Goal: Task Accomplishment & Management: Use online tool/utility

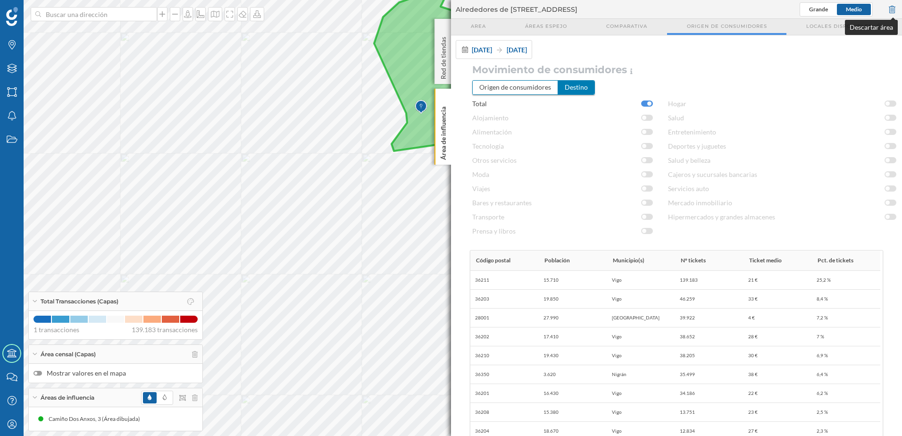
click at [892, 5] on div at bounding box center [892, 9] width 10 height 14
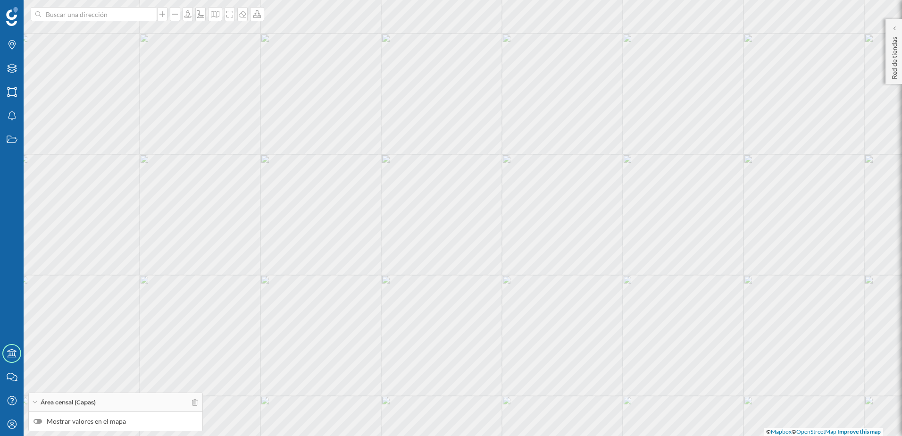
drag, startPoint x: 342, startPoint y: 132, endPoint x: 473, endPoint y: 141, distance: 132.0
click at [473, 141] on div "© Mapbox © OpenStreetMap Improve this map" at bounding box center [451, 218] width 902 height 436
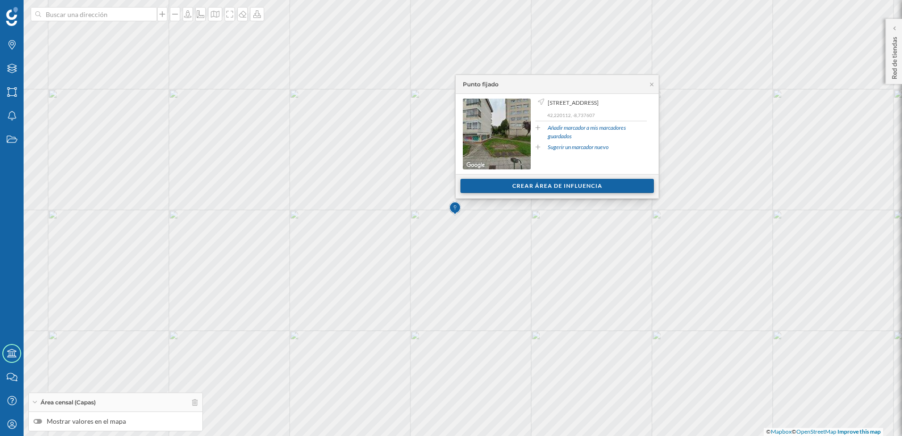
click at [577, 189] on div "Crear área de influencia" at bounding box center [557, 186] width 193 height 14
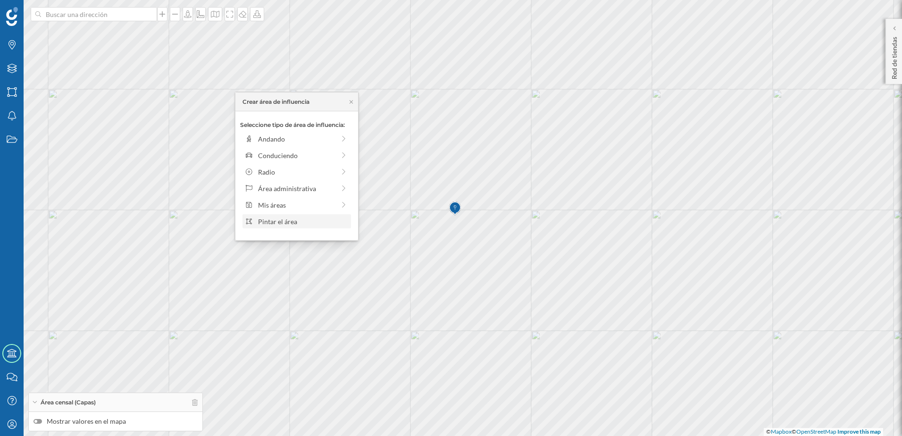
click at [303, 226] on div "Pintar el área" at bounding box center [297, 221] width 109 height 14
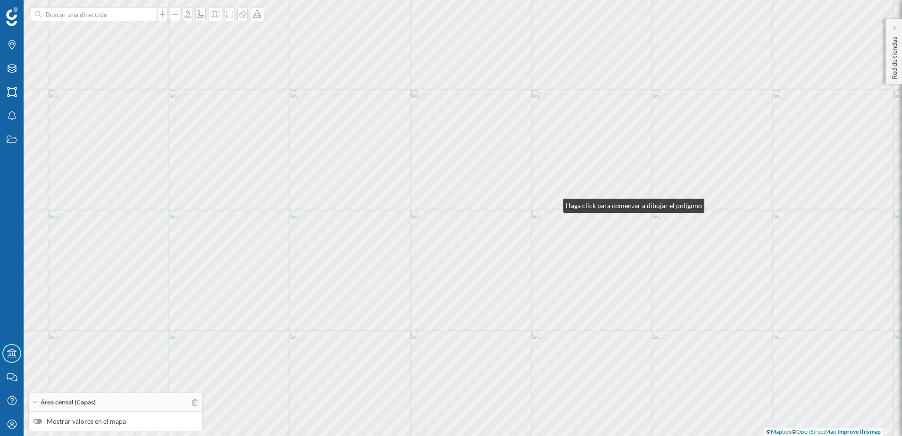
drag, startPoint x: 554, startPoint y: 203, endPoint x: 546, endPoint y: 178, distance: 26.6
click at [554, 204] on div "© Mapbox © OpenStreetMap Improve this map" at bounding box center [451, 218] width 902 height 436
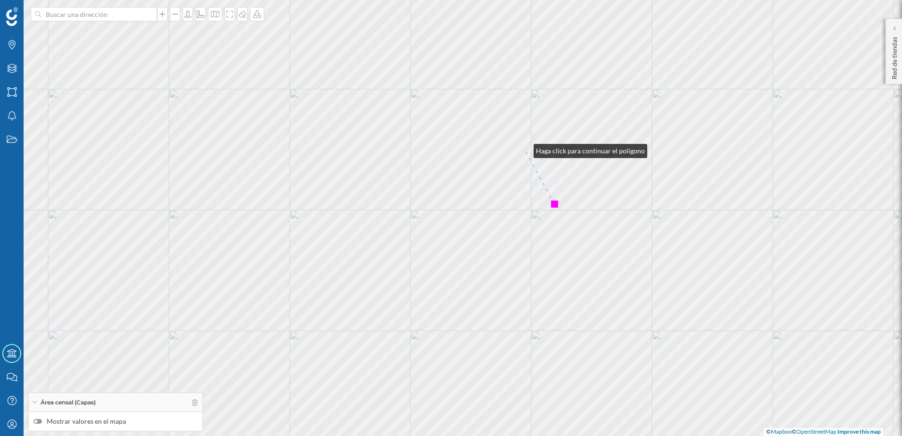
click at [524, 149] on div "© Mapbox © OpenStreetMap Improve this map" at bounding box center [451, 218] width 902 height 436
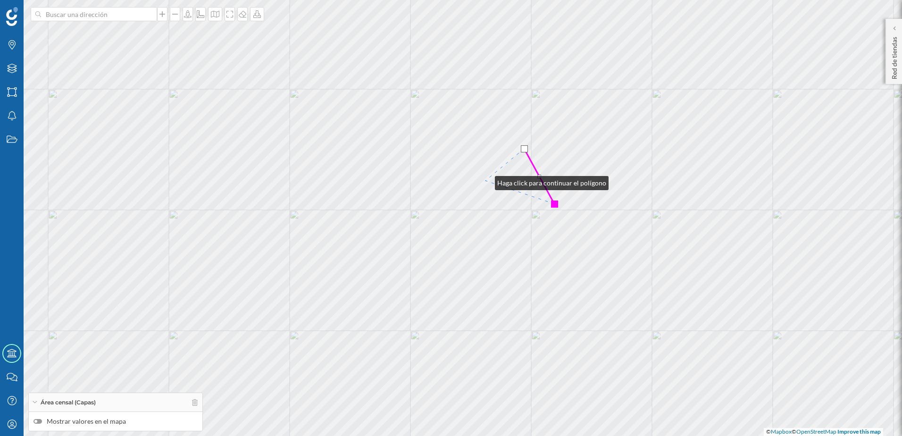
click at [486, 181] on div "© Mapbox © OpenStreetMap Improve this map" at bounding box center [451, 218] width 902 height 436
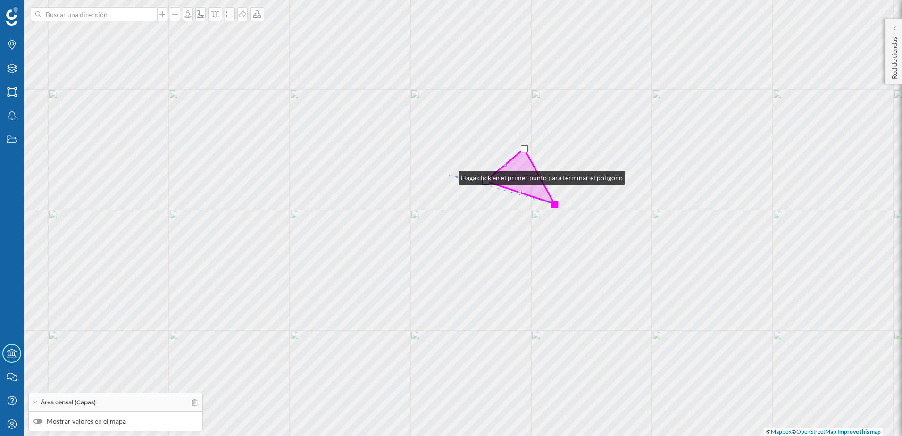
click at [449, 176] on div "© Mapbox © OpenStreetMap Improve this map" at bounding box center [451, 218] width 902 height 436
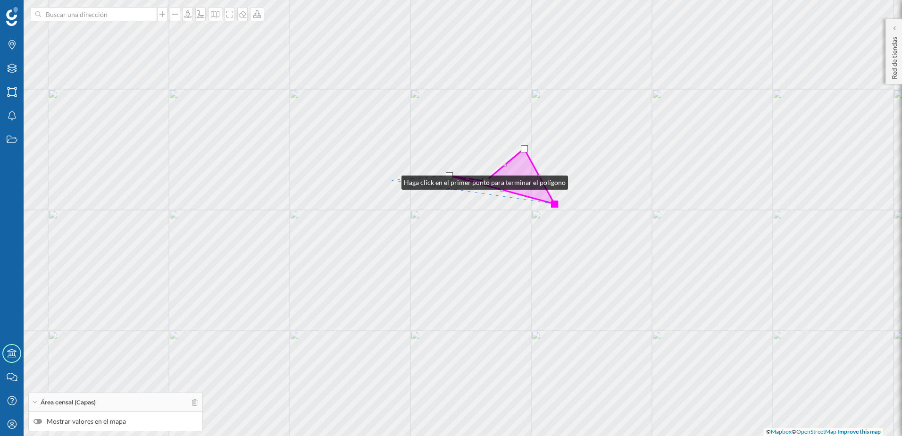
click at [392, 180] on div "© Mapbox © OpenStreetMap Improve this map" at bounding box center [451, 218] width 902 height 436
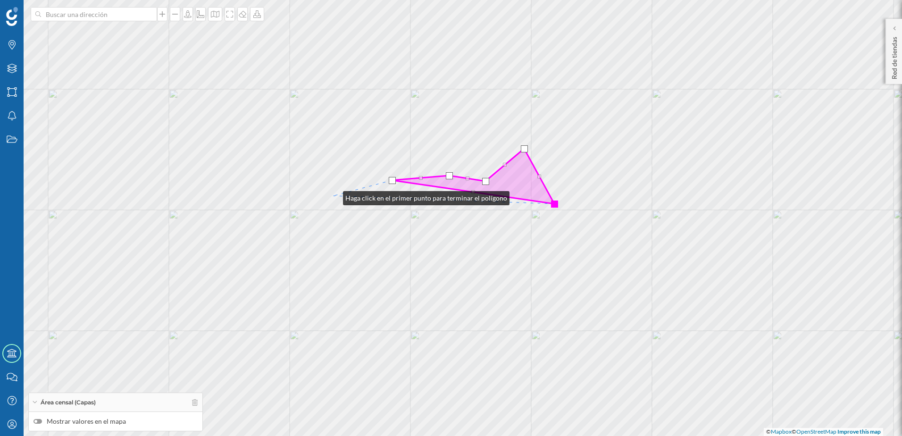
click at [334, 196] on div "© Mapbox © OpenStreetMap Improve this map" at bounding box center [451, 218] width 902 height 436
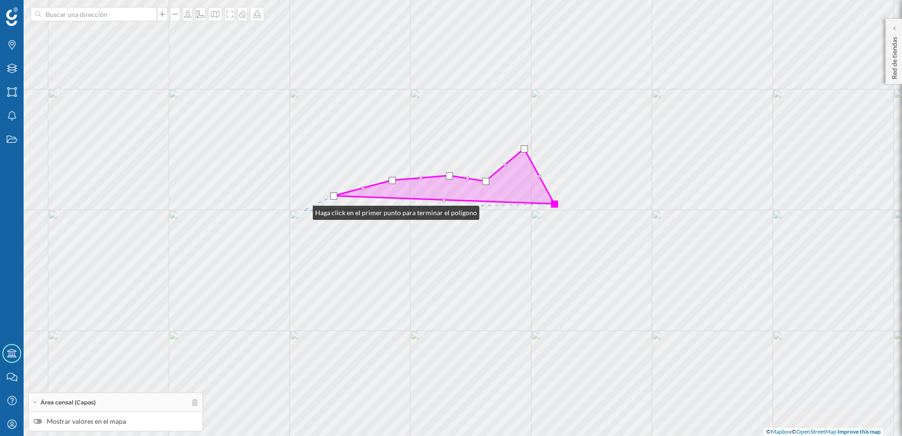
click at [303, 210] on div "© Mapbox © OpenStreetMap Improve this map" at bounding box center [451, 218] width 902 height 436
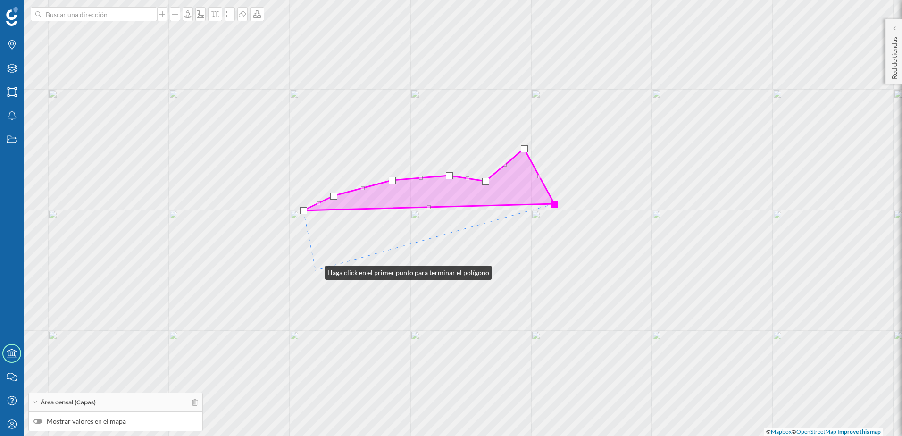
click at [316, 270] on div "© Mapbox © OpenStreetMap Improve this map" at bounding box center [451, 218] width 902 height 436
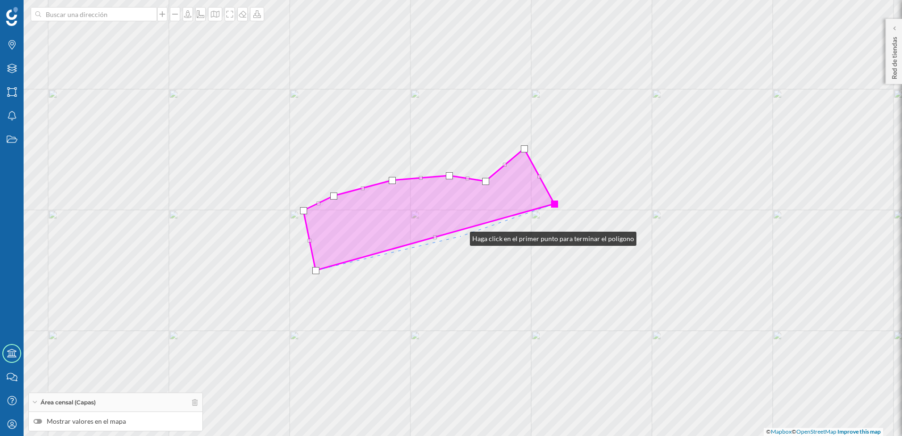
click at [461, 236] on div "© Mapbox © OpenStreetMap Improve this map" at bounding box center [451, 218] width 902 height 436
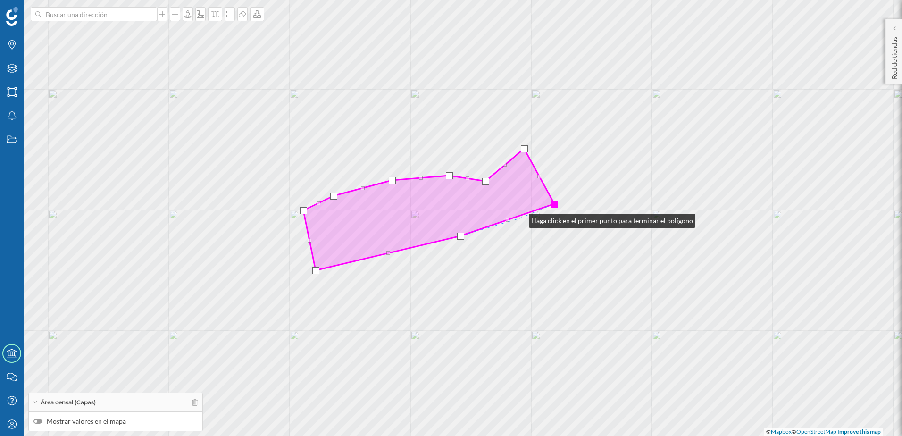
click at [520, 218] on div "© Mapbox © OpenStreetMap Improve this map" at bounding box center [451, 218] width 902 height 436
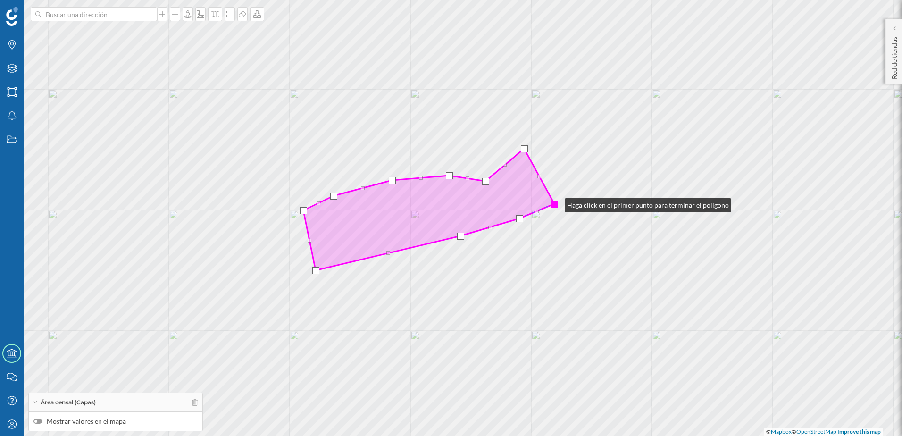
click at [555, 203] on div at bounding box center [554, 204] width 7 height 7
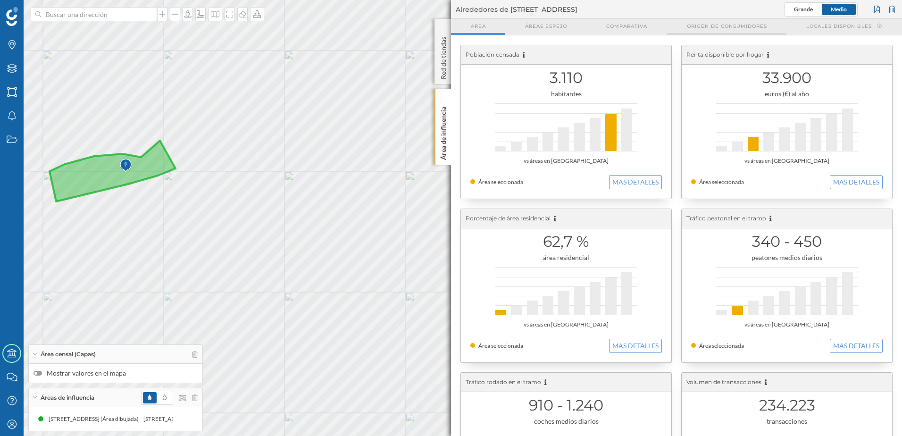
click at [719, 28] on span "Origen de consumidores" at bounding box center [727, 26] width 80 height 7
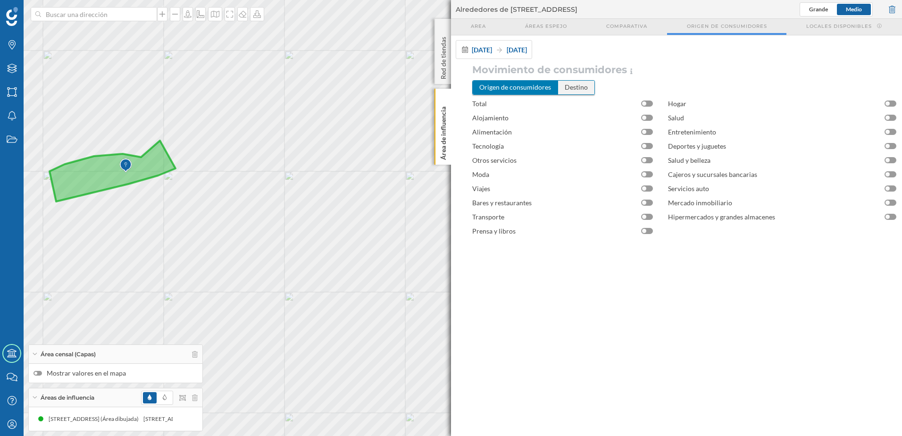
click at [585, 89] on div "Destino" at bounding box center [576, 87] width 36 height 13
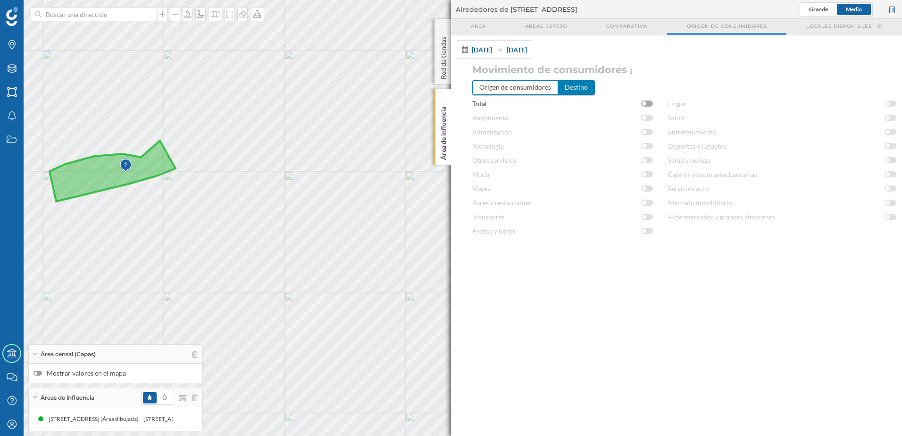
click at [648, 103] on div at bounding box center [647, 104] width 12 height 6
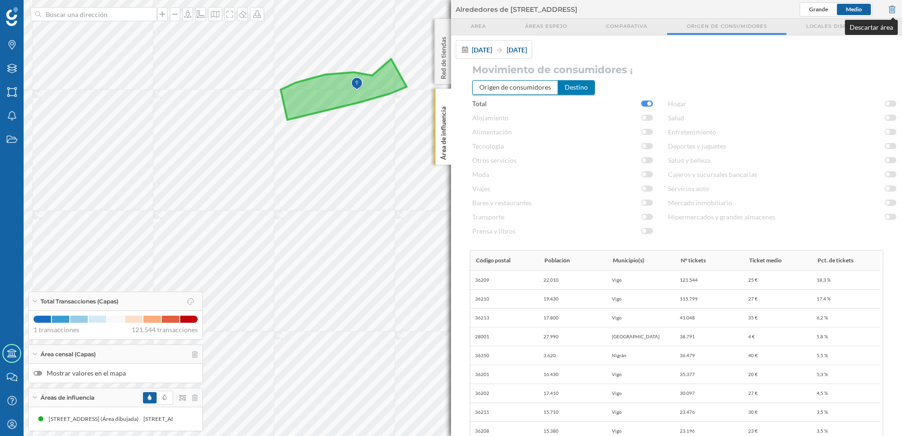
click at [893, 8] on div at bounding box center [892, 9] width 10 height 14
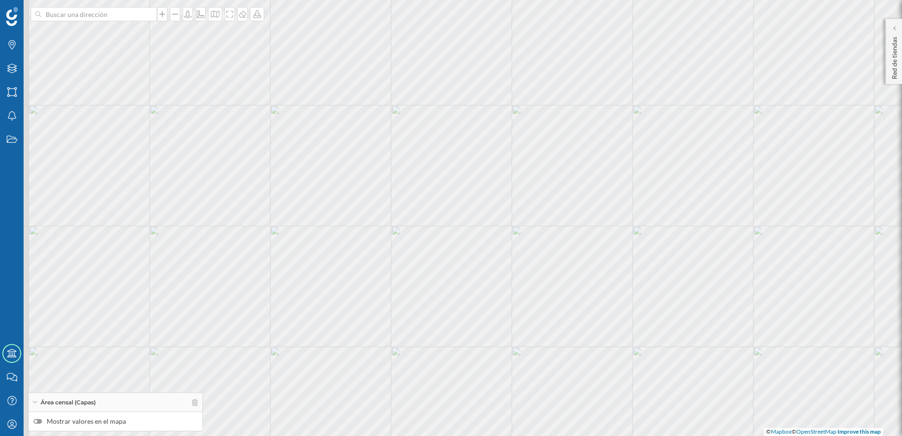
drag, startPoint x: 267, startPoint y: 108, endPoint x: 379, endPoint y: 121, distance: 113.0
click at [379, 121] on div "© Mapbox © OpenStreetMap Improve this map" at bounding box center [451, 218] width 902 height 436
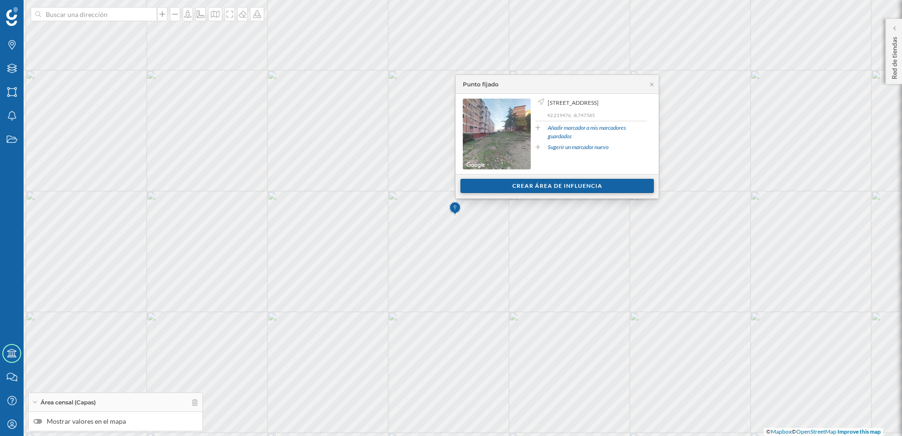
click at [563, 186] on div "Crear área de influencia" at bounding box center [557, 186] width 193 height 14
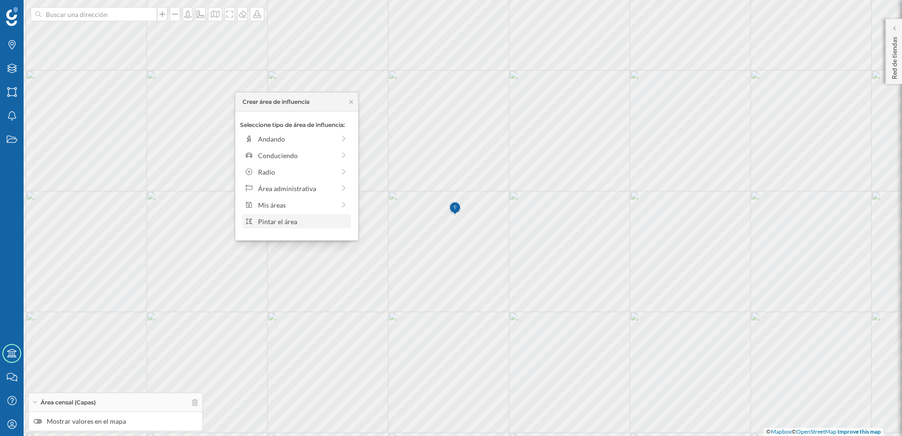
click at [289, 227] on div "Pintar el área" at bounding box center [297, 221] width 109 height 14
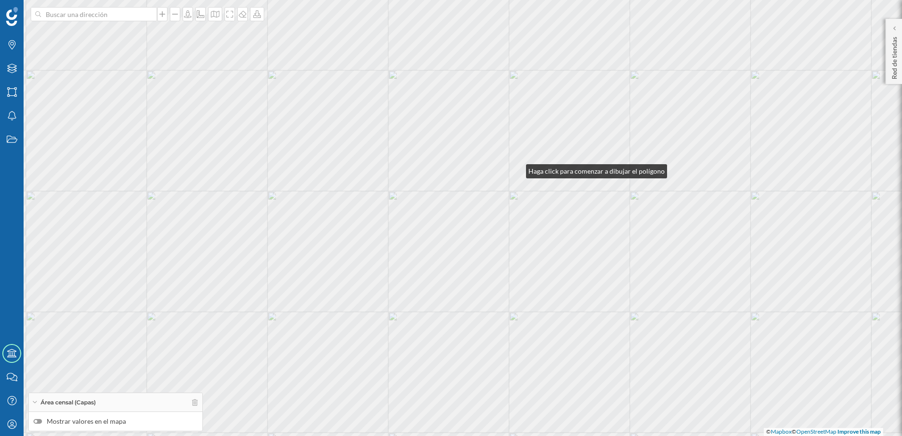
click at [517, 169] on div "© Mapbox © OpenStreetMap Improve this map" at bounding box center [451, 218] width 902 height 436
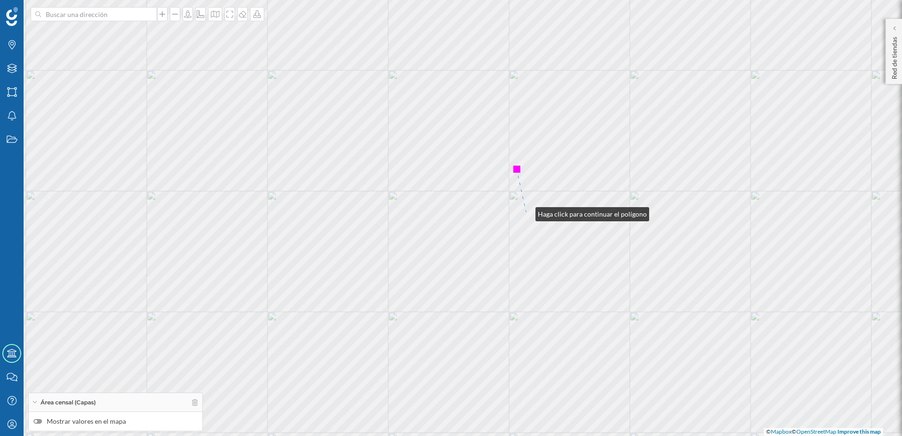
click at [526, 213] on div "© Mapbox © OpenStreetMap Improve this map" at bounding box center [451, 218] width 902 height 436
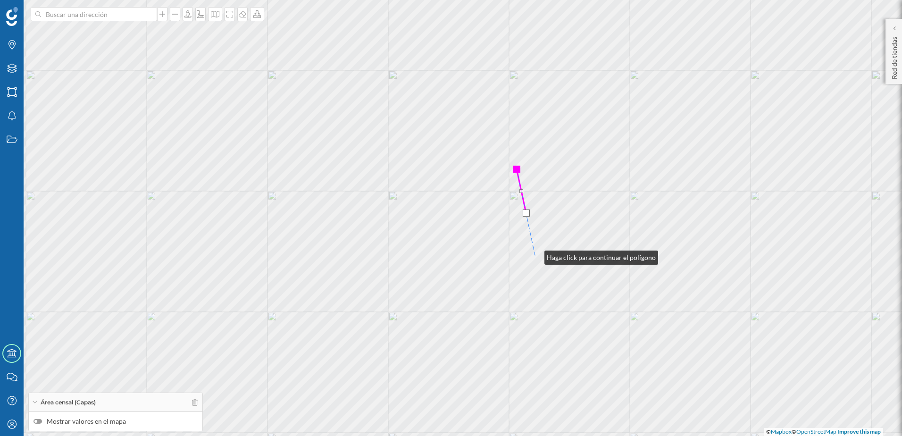
drag, startPoint x: 535, startPoint y: 255, endPoint x: 515, endPoint y: 247, distance: 21.6
click at [535, 255] on div "© Mapbox © OpenStreetMap Improve this map" at bounding box center [451, 218] width 902 height 436
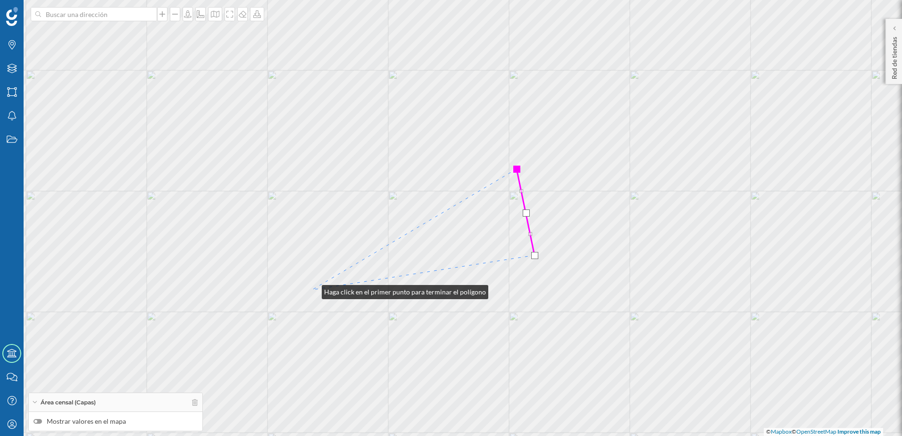
click at [312, 290] on div "© Mapbox © OpenStreetMap Improve this map" at bounding box center [451, 218] width 902 height 436
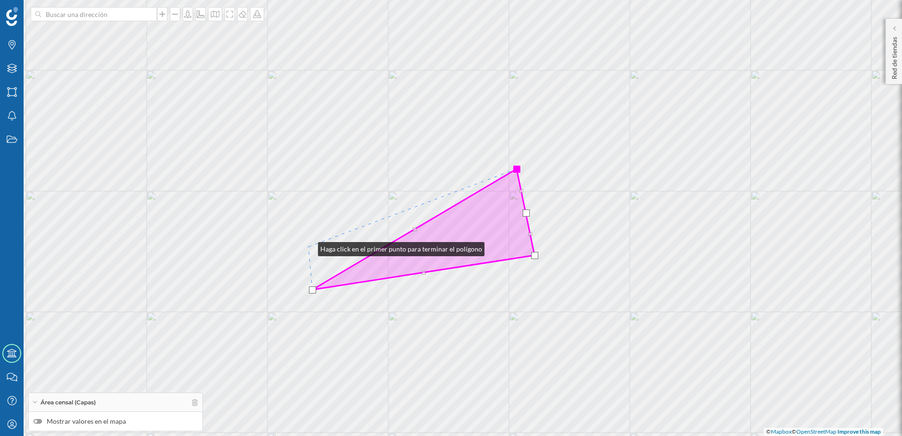
click at [309, 247] on div "© Mapbox © OpenStreetMap Improve this map" at bounding box center [451, 218] width 902 height 436
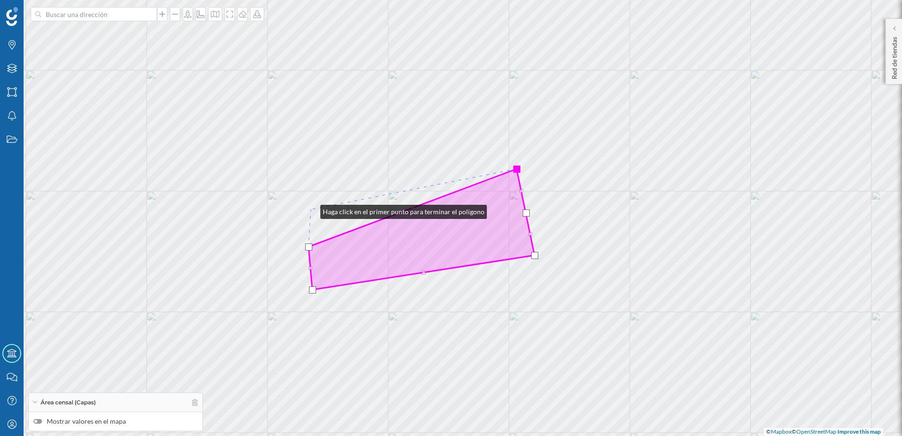
click at [311, 209] on div "© Mapbox © OpenStreetMap Improve this map" at bounding box center [451, 218] width 902 height 436
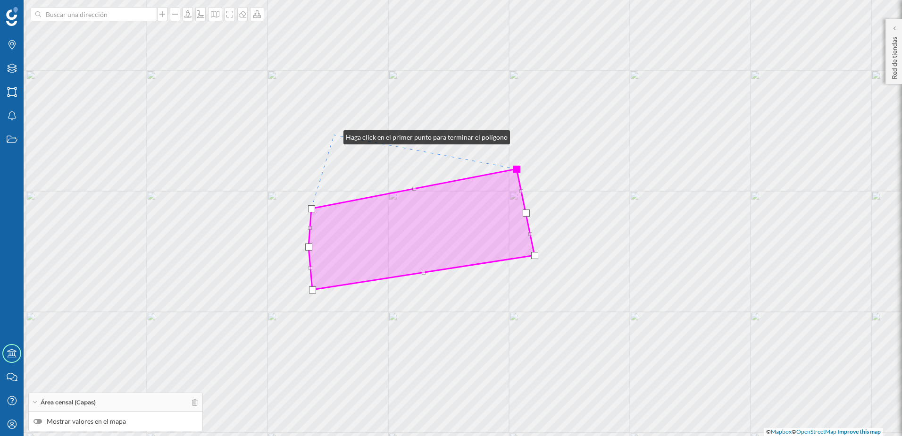
click at [334, 135] on div "© Mapbox © OpenStreetMap Improve this map" at bounding box center [451, 218] width 902 height 436
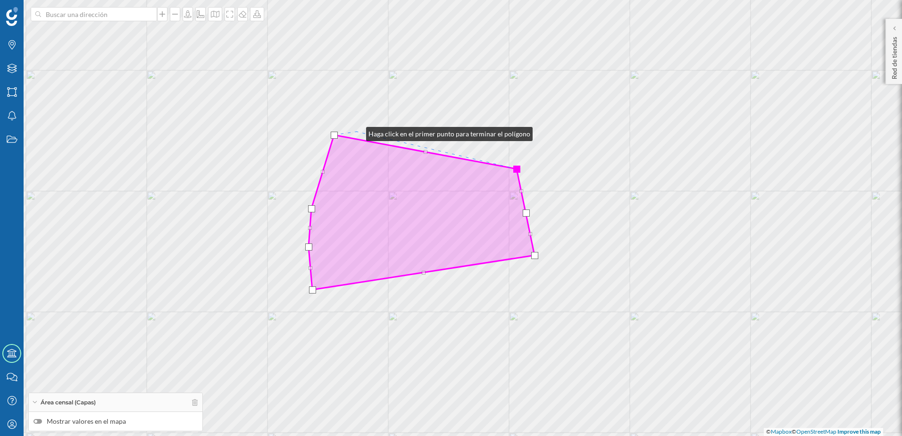
click at [357, 132] on div "© Mapbox © OpenStreetMap Improve this map" at bounding box center [451, 218] width 902 height 436
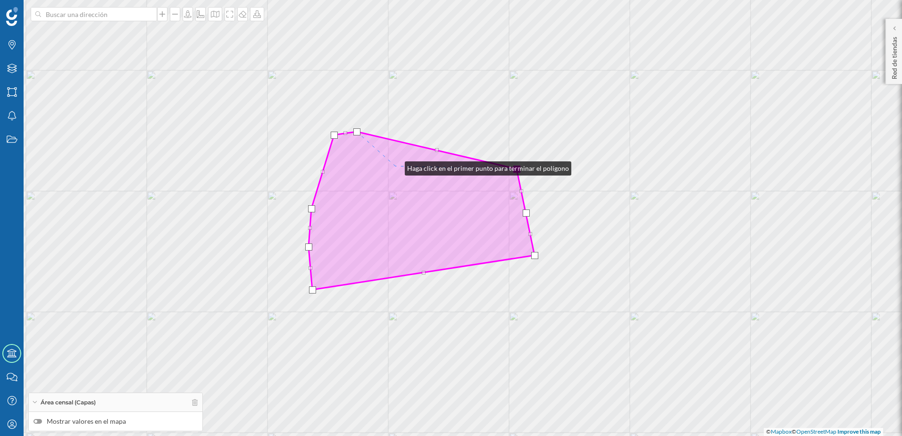
click at [395, 166] on icon at bounding box center [422, 211] width 226 height 158
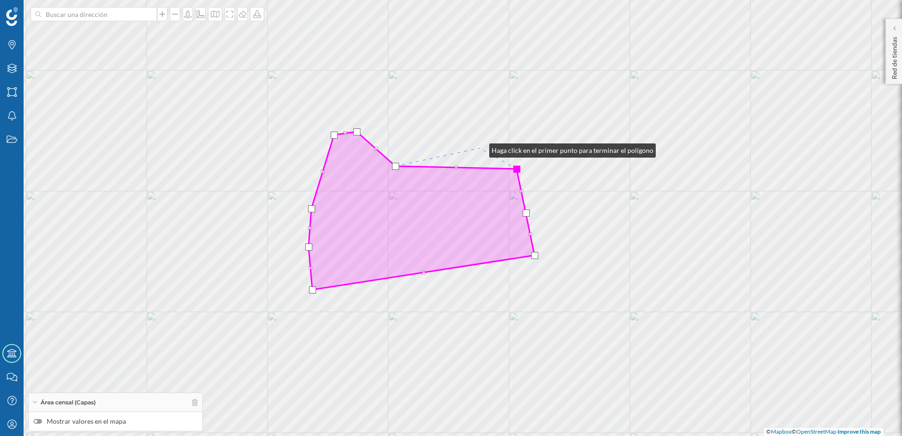
click at [480, 148] on div "© Mapbox © OpenStreetMap Improve this map" at bounding box center [451, 218] width 902 height 436
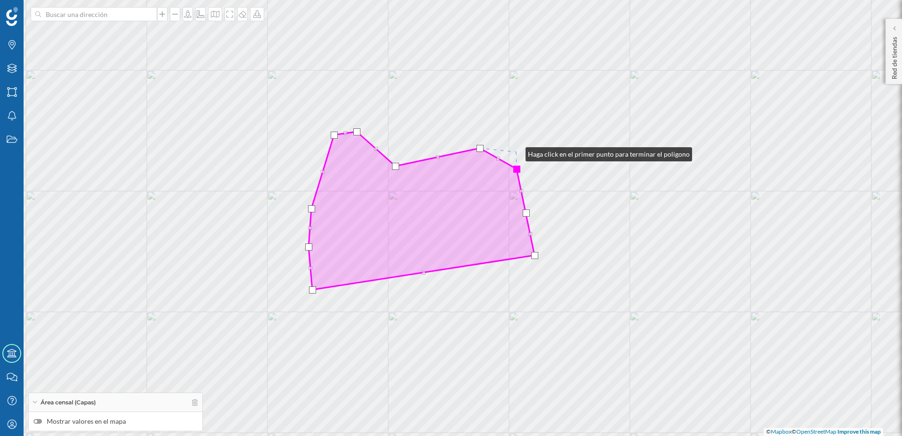
click at [516, 152] on div "© Mapbox © OpenStreetMap Improve this map" at bounding box center [451, 218] width 902 height 436
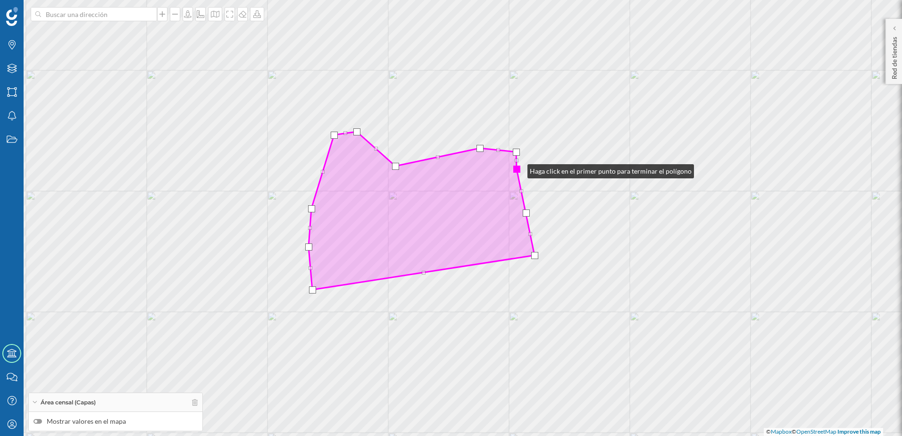
click at [518, 169] on div at bounding box center [516, 169] width 7 height 7
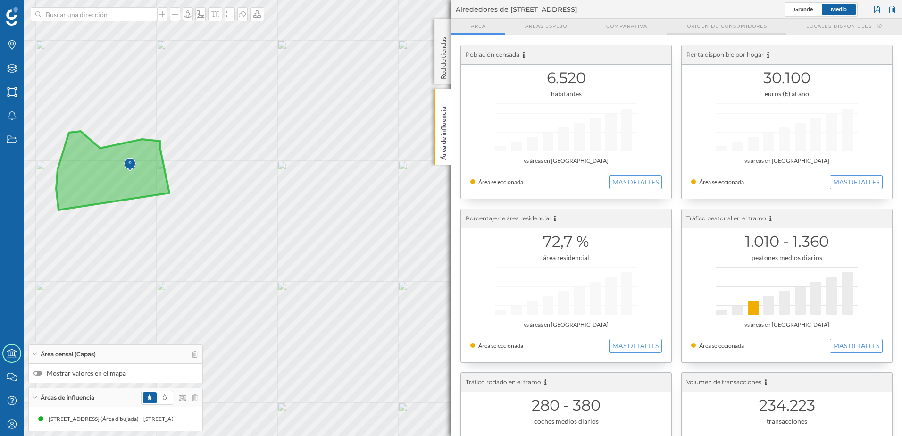
click at [714, 30] on div "Origen de consumidores" at bounding box center [726, 27] width 119 height 16
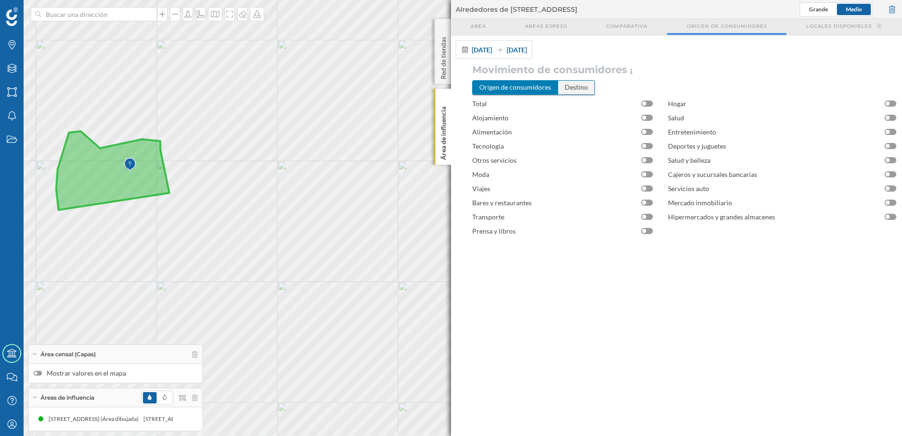
click at [581, 89] on div "Destino" at bounding box center [576, 87] width 36 height 13
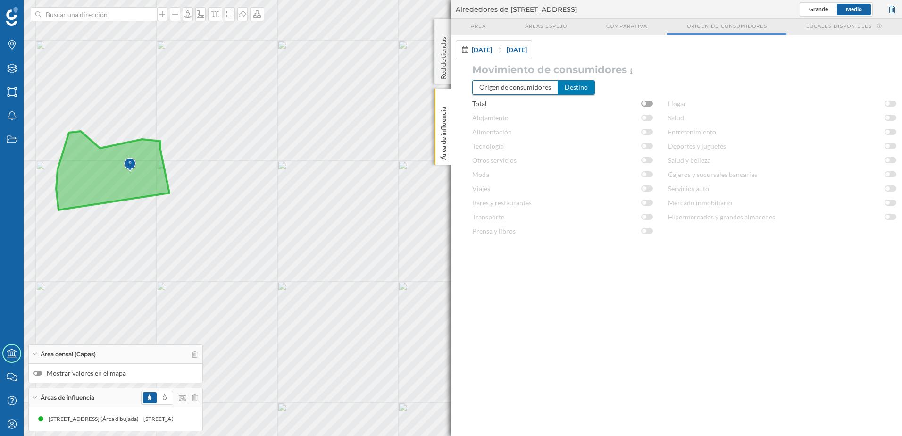
click at [650, 104] on div at bounding box center [647, 104] width 12 height 6
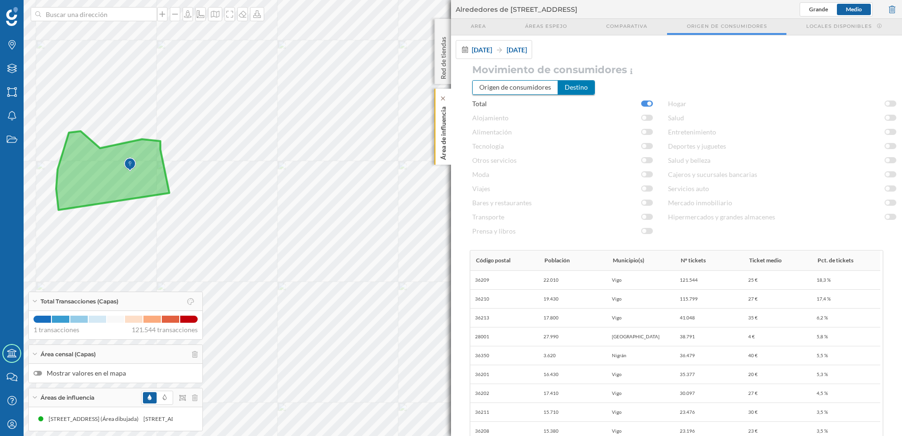
click at [447, 149] on p "Área de influencia" at bounding box center [443, 131] width 9 height 57
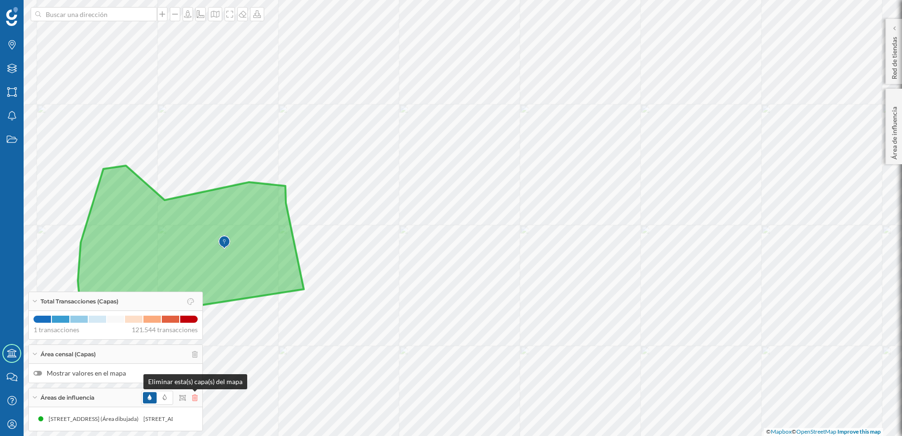
click at [193, 398] on icon at bounding box center [195, 397] width 6 height 7
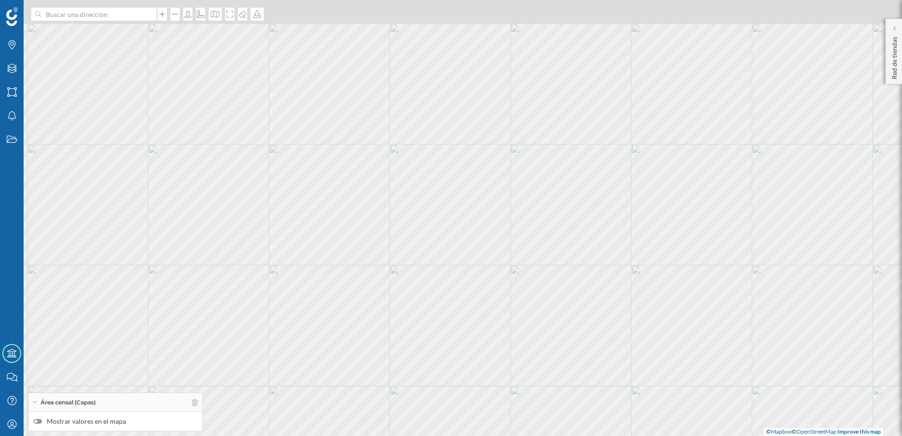
drag, startPoint x: 469, startPoint y: 120, endPoint x: 455, endPoint y: 177, distance: 58.3
click at [455, 177] on div "© Mapbox © OpenStreetMap Improve this map" at bounding box center [451, 218] width 902 height 436
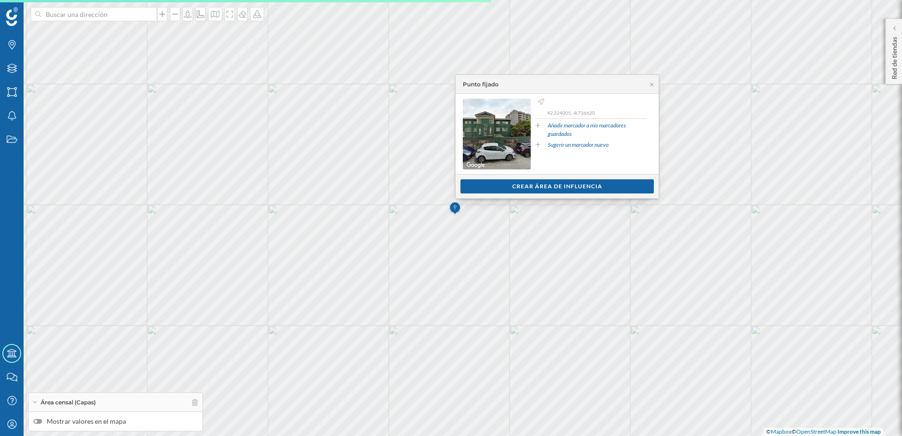
drag, startPoint x: 527, startPoint y: 189, endPoint x: 526, endPoint y: 200, distance: 10.4
click at [527, 189] on div "Crear área de influencia" at bounding box center [557, 186] width 193 height 14
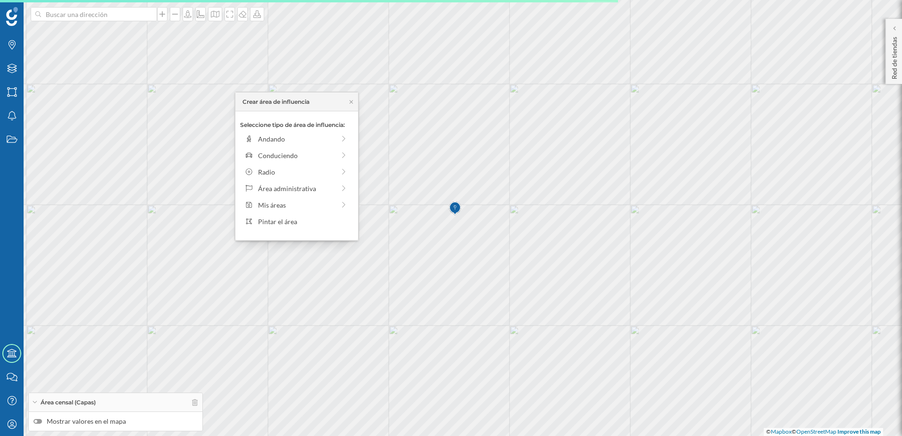
drag, startPoint x: 305, startPoint y: 220, endPoint x: 472, endPoint y: 246, distance: 169.0
click at [305, 220] on div "Pintar el área" at bounding box center [303, 222] width 90 height 10
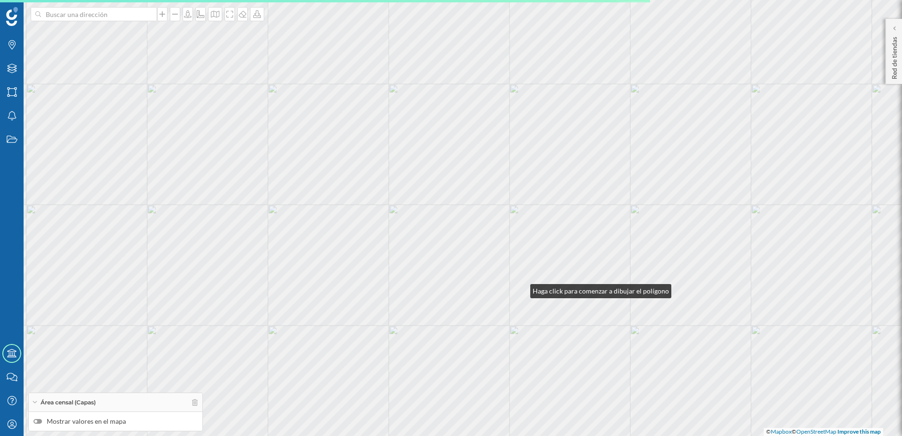
click at [521, 289] on div "© Mapbox © OpenStreetMap Improve this map" at bounding box center [451, 218] width 902 height 436
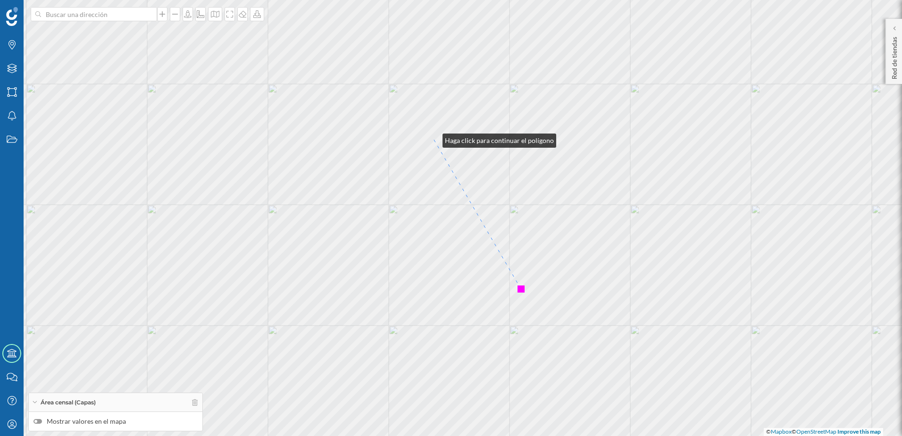
click at [433, 138] on div "© Mapbox © OpenStreetMap Improve this map" at bounding box center [451, 218] width 902 height 436
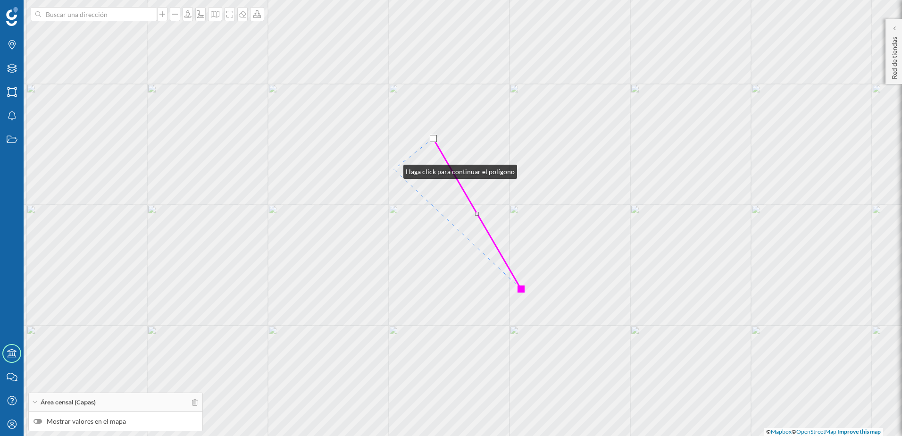
click at [394, 169] on div "© Mapbox © OpenStreetMap Improve this map" at bounding box center [451, 218] width 902 height 436
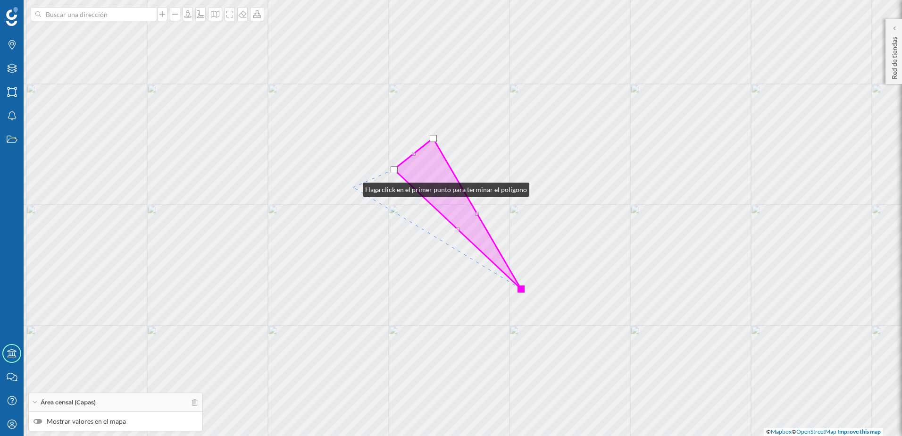
click at [353, 187] on div "© Mapbox © OpenStreetMap Improve this map" at bounding box center [451, 218] width 902 height 436
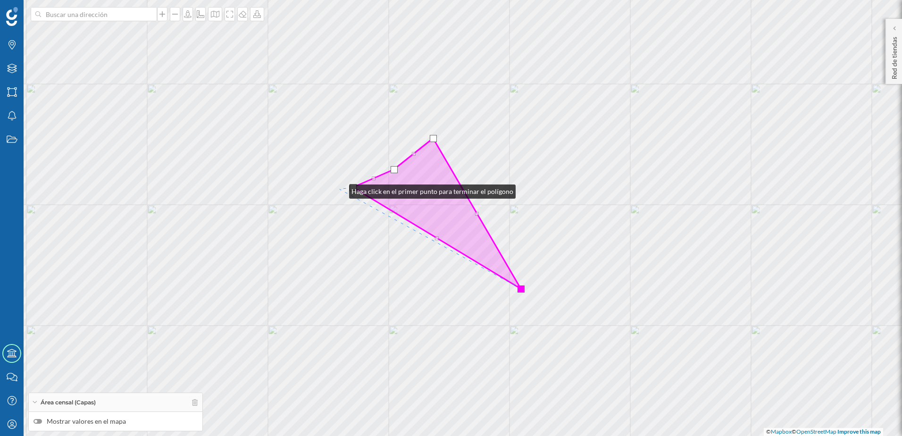
click at [339, 189] on div "© Mapbox © OpenStreetMap Improve this map" at bounding box center [451, 218] width 902 height 436
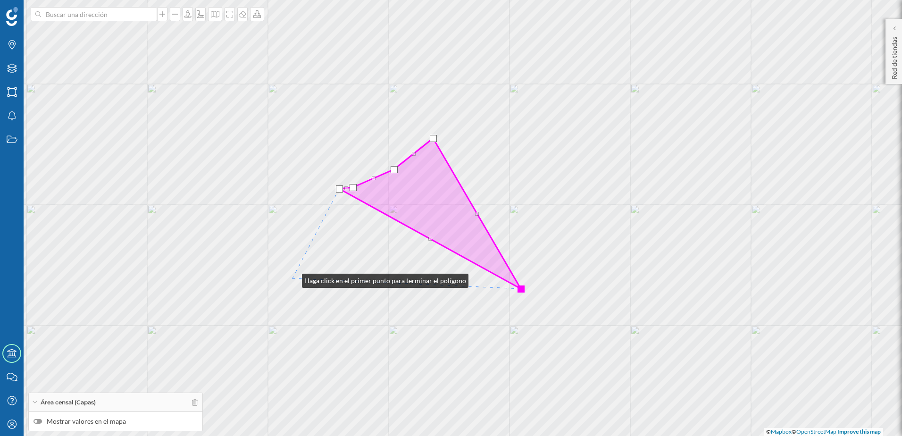
click at [293, 278] on div "© Mapbox © OpenStreetMap Improve this map" at bounding box center [451, 218] width 902 height 436
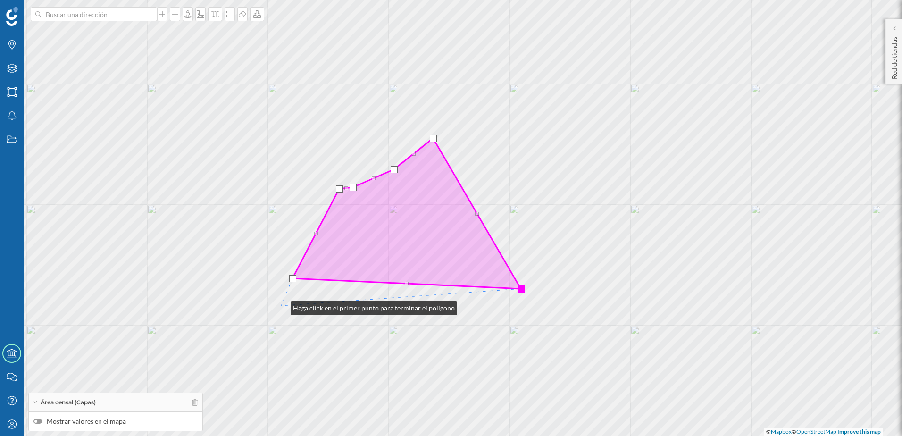
click at [281, 306] on div "© Mapbox © OpenStreetMap Improve this map" at bounding box center [451, 218] width 902 height 436
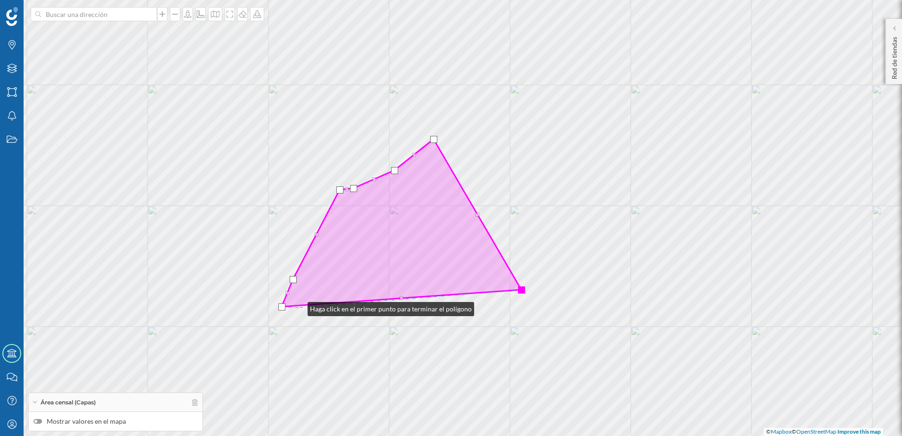
click at [298, 307] on div "© Mapbox © OpenStreetMap Improve this map" at bounding box center [451, 218] width 902 height 436
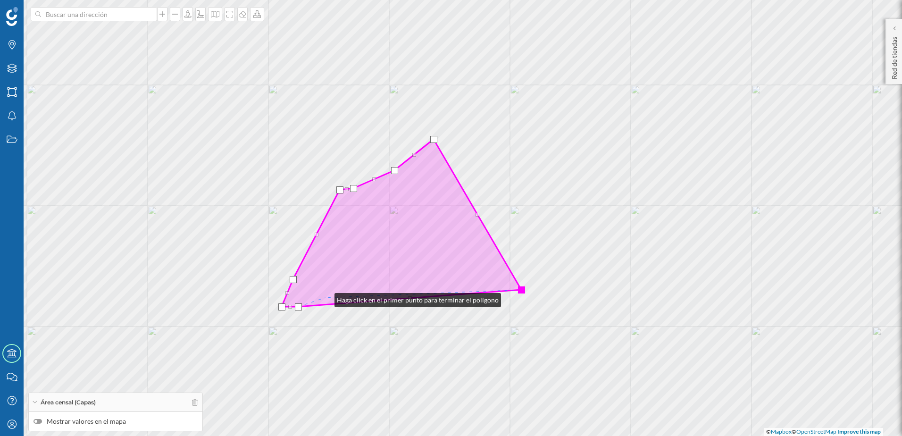
drag, startPoint x: 325, startPoint y: 298, endPoint x: 333, endPoint y: 306, distance: 11.3
click at [326, 298] on icon at bounding box center [402, 223] width 240 height 168
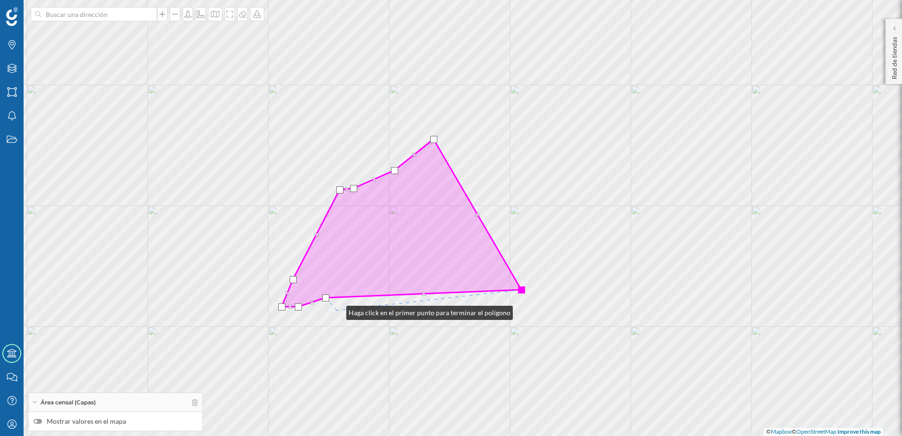
click at [337, 311] on div "© Mapbox © OpenStreetMap Improve this map" at bounding box center [451, 218] width 902 height 436
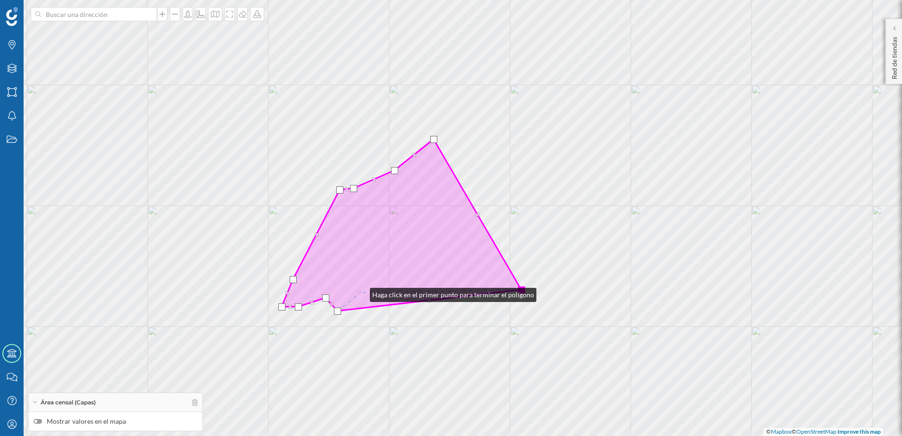
drag, startPoint x: 361, startPoint y: 293, endPoint x: 392, endPoint y: 298, distance: 32.1
click at [365, 292] on icon at bounding box center [402, 225] width 240 height 172
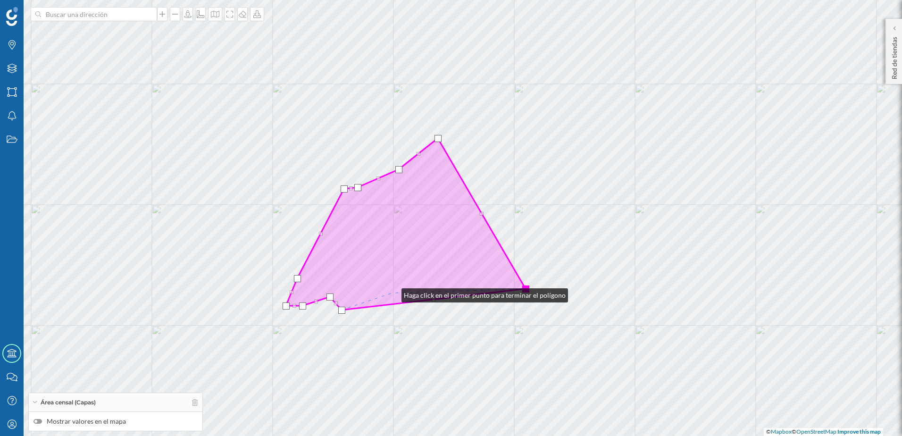
drag, startPoint x: 392, startPoint y: 293, endPoint x: 444, endPoint y: 244, distance: 70.8
click at [393, 293] on icon at bounding box center [406, 224] width 240 height 172
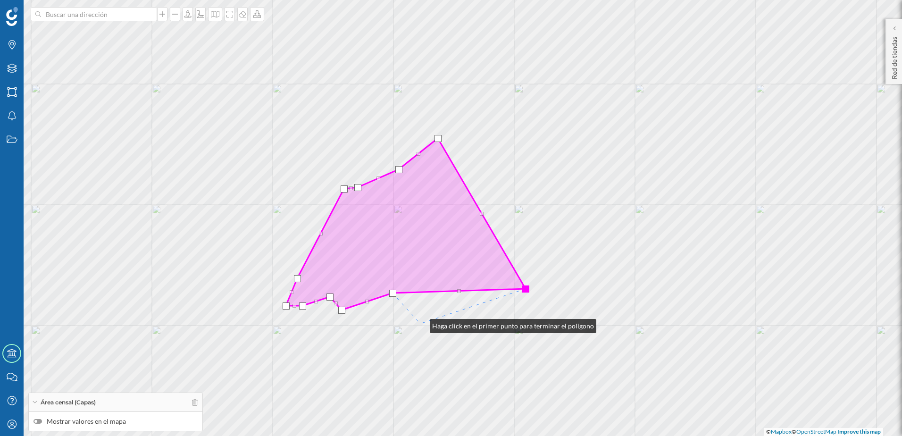
click at [420, 324] on div "© Mapbox © OpenStreetMap Improve this map" at bounding box center [451, 218] width 902 height 436
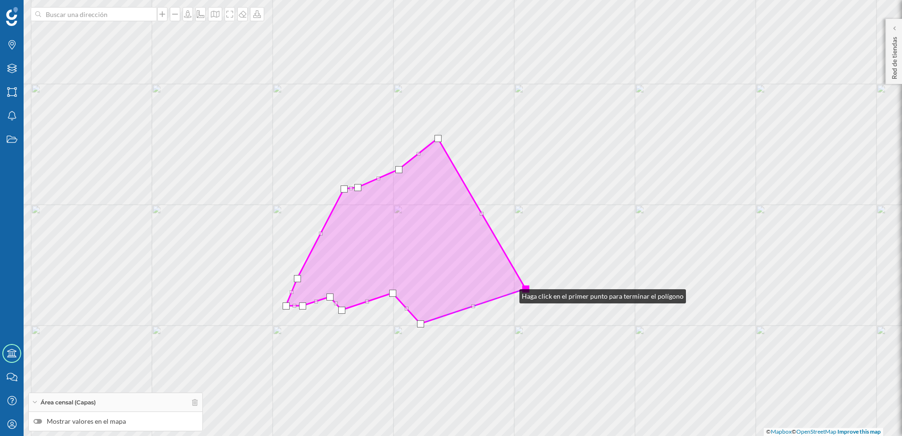
click at [510, 294] on icon at bounding box center [406, 230] width 240 height 185
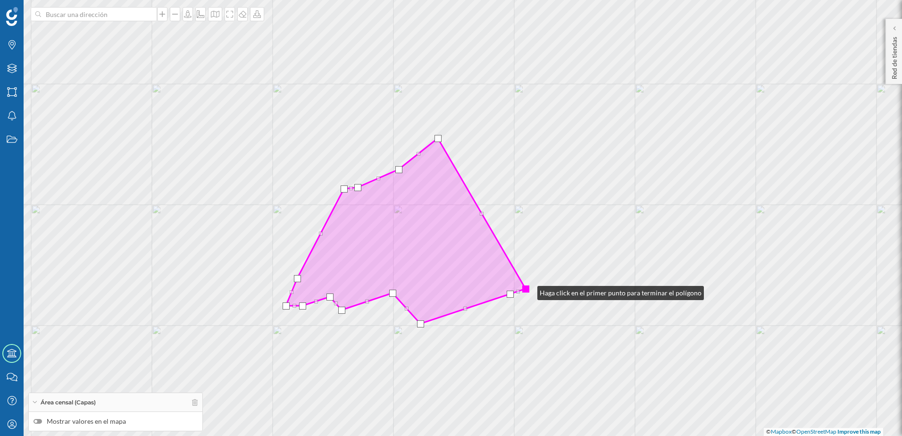
click at [528, 291] on div at bounding box center [525, 288] width 7 height 7
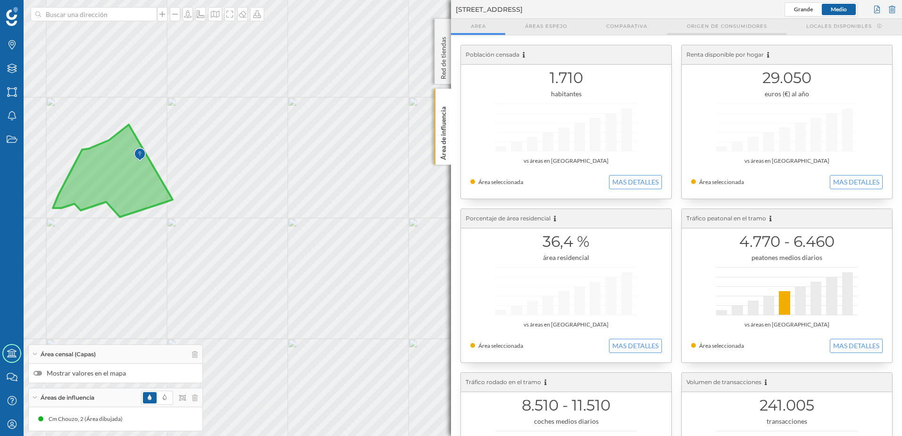
click at [720, 26] on span "Origen de consumidores" at bounding box center [727, 26] width 80 height 7
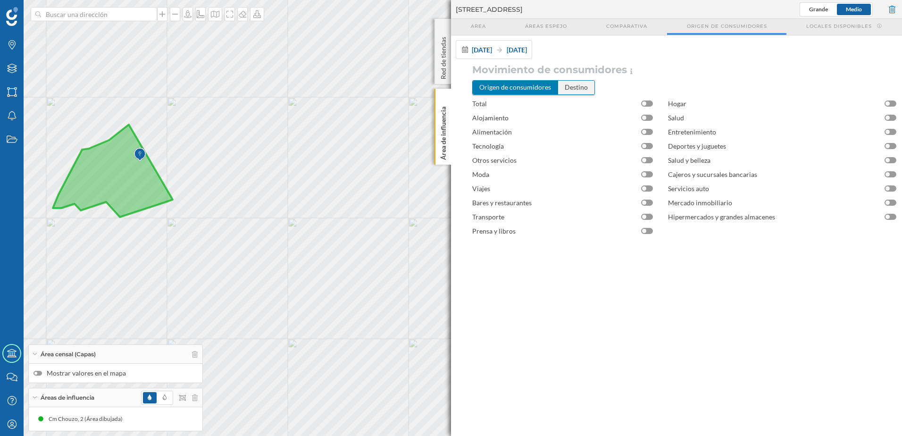
click at [576, 86] on div "Destino" at bounding box center [576, 87] width 36 height 13
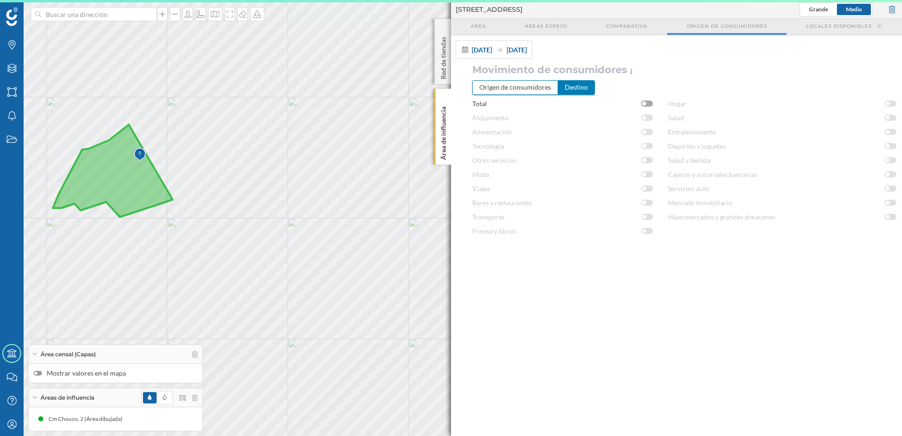
click at [651, 104] on div at bounding box center [647, 104] width 12 height 6
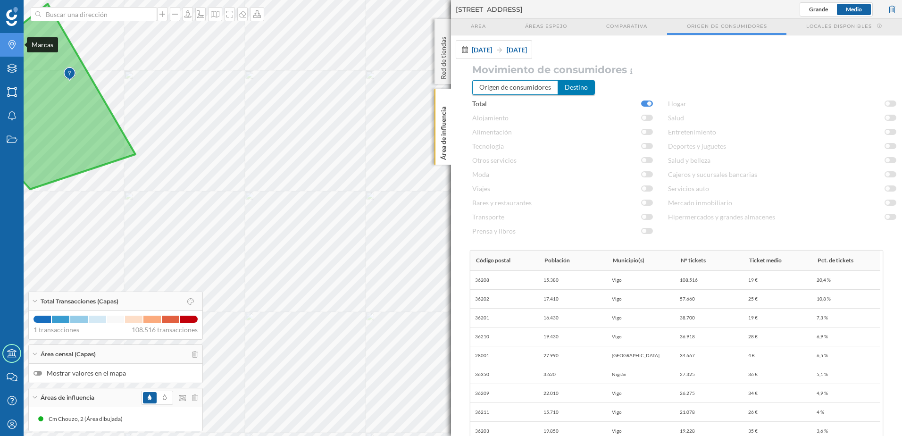
click at [10, 42] on icon "Marcas" at bounding box center [12, 44] width 12 height 9
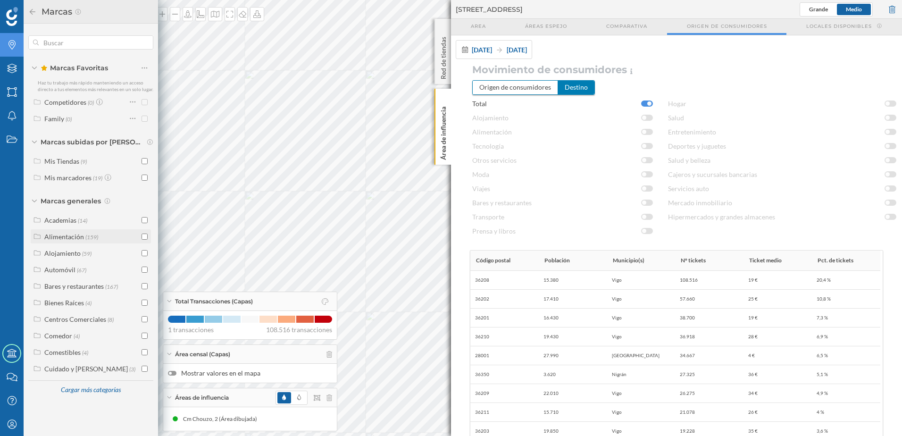
click at [145, 237] on input "checkbox" at bounding box center [145, 237] width 6 height 6
checkbox input "true"
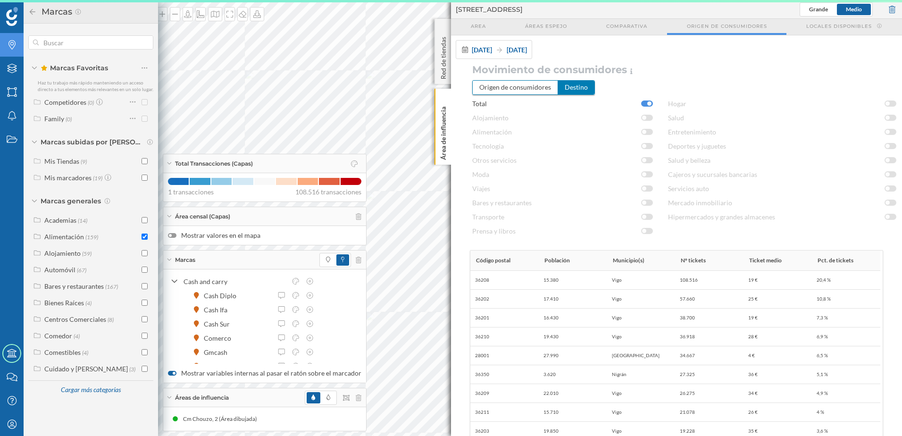
click at [214, 262] on div "Marcas" at bounding box center [264, 260] width 203 height 19
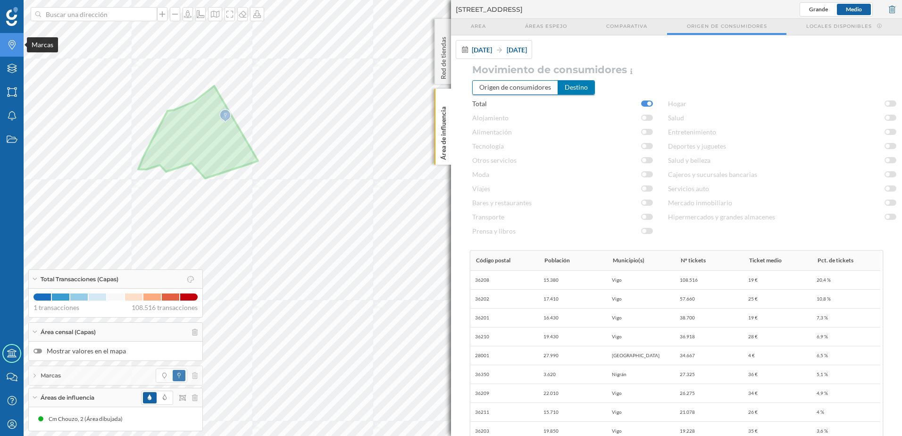
click at [12, 41] on icon "Marcas" at bounding box center [12, 44] width 12 height 9
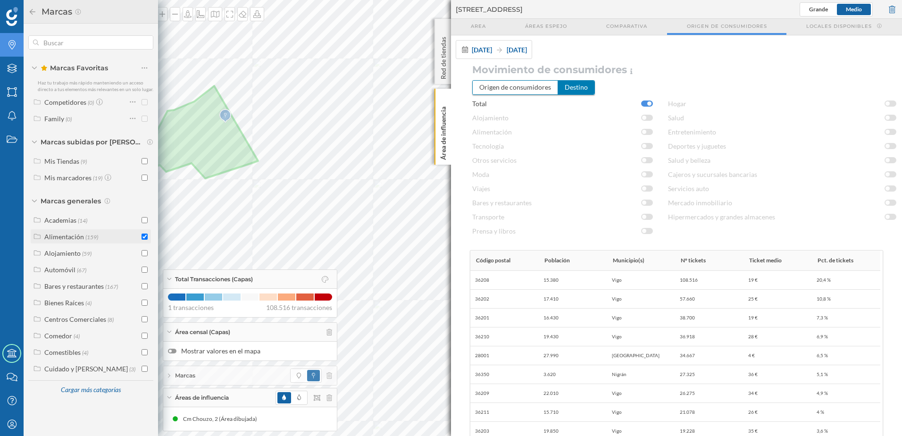
click at [144, 236] on input "checkbox" at bounding box center [145, 237] width 6 height 6
checkbox input "false"
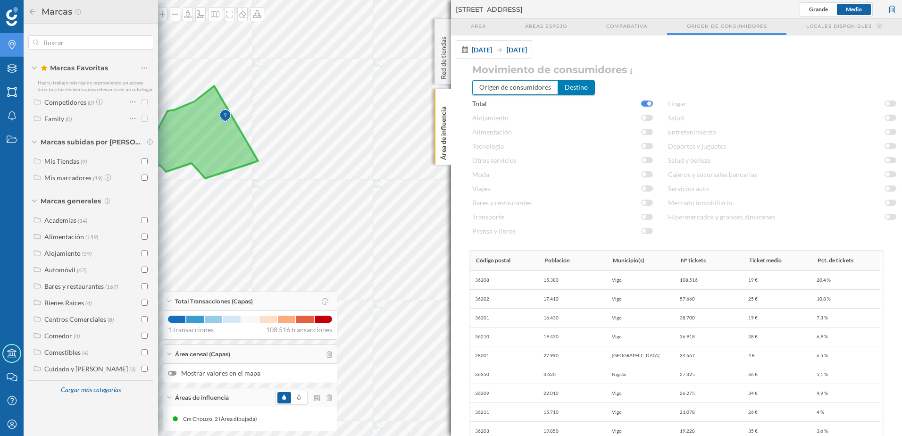
click at [32, 12] on icon at bounding box center [33, 11] width 6 height 6
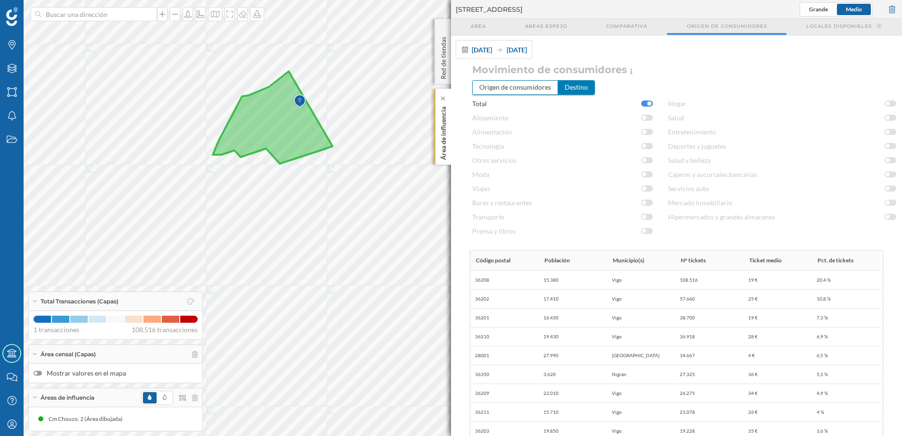
click at [447, 151] on p "Área de influencia" at bounding box center [443, 131] width 9 height 57
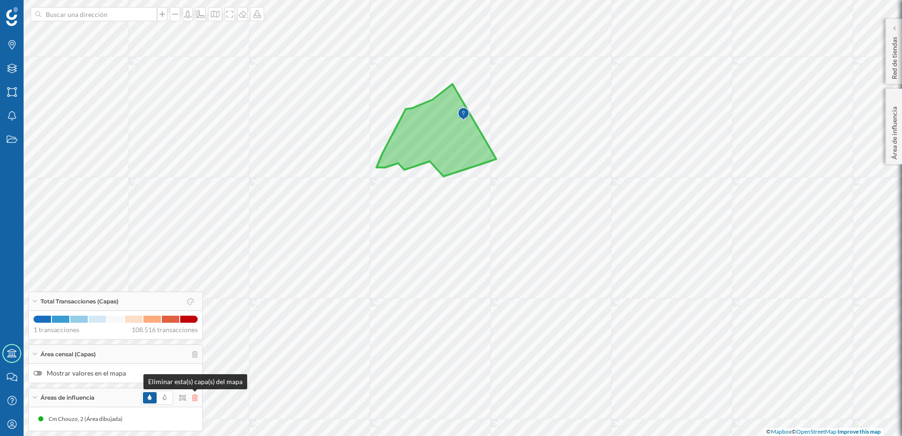
click at [194, 397] on icon at bounding box center [195, 397] width 6 height 7
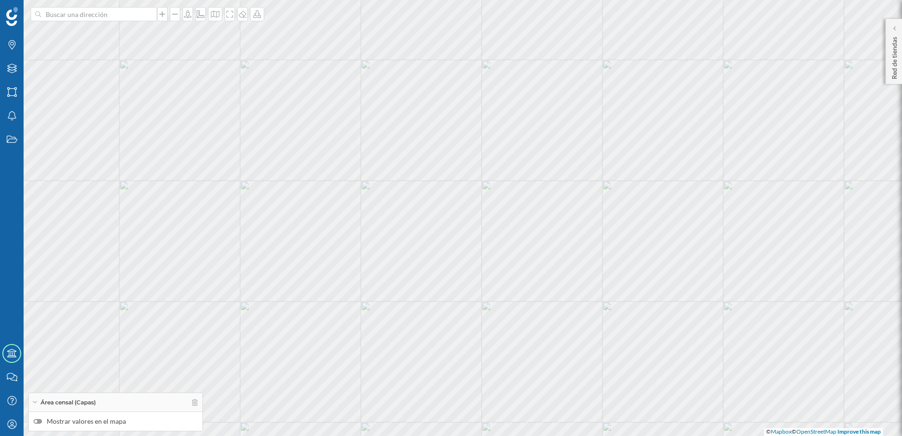
drag, startPoint x: 457, startPoint y: 210, endPoint x: 432, endPoint y: 239, distance: 38.1
click at [432, 239] on div "© Mapbox © OpenStreetMap Improve this map" at bounding box center [451, 218] width 902 height 436
drag, startPoint x: 505, startPoint y: 159, endPoint x: 462, endPoint y: 172, distance: 45.2
click at [462, 172] on div "© Mapbox © OpenStreetMap Improve this map" at bounding box center [451, 218] width 902 height 436
click at [10, 69] on icon "Capas" at bounding box center [12, 68] width 12 height 9
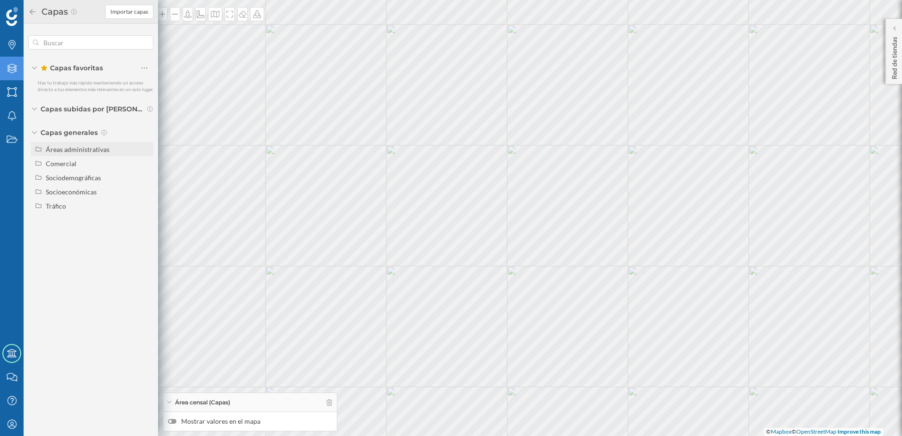
click at [81, 156] on div "Áreas administrativas" at bounding box center [92, 149] width 123 height 14
drag, startPoint x: 505, startPoint y: 191, endPoint x: 502, endPoint y: 202, distance: 12.3
click at [502, 202] on div "© Mapbox © OpenStreetMap Improve this map" at bounding box center [451, 218] width 902 height 436
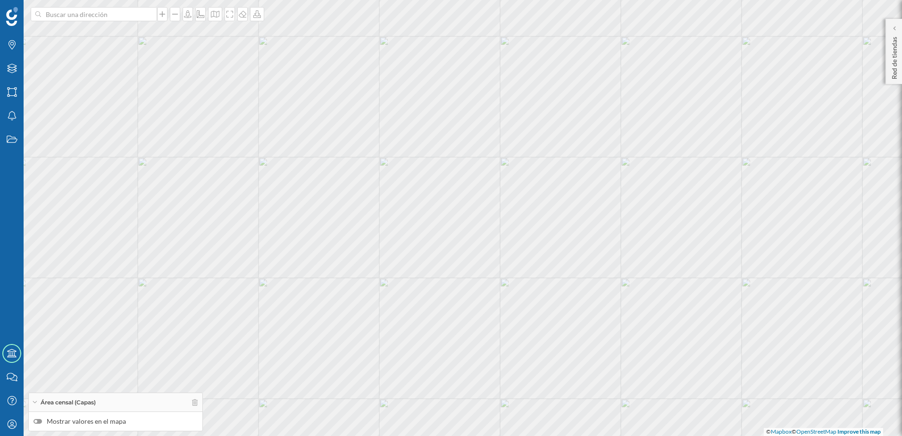
drag, startPoint x: 40, startPoint y: 422, endPoint x: 75, endPoint y: 394, distance: 44.7
click at [40, 422] on div at bounding box center [38, 421] width 8 height 5
click at [0, 0] on input "Mostrar valores en el mapa" at bounding box center [0, 0] width 0 height 0
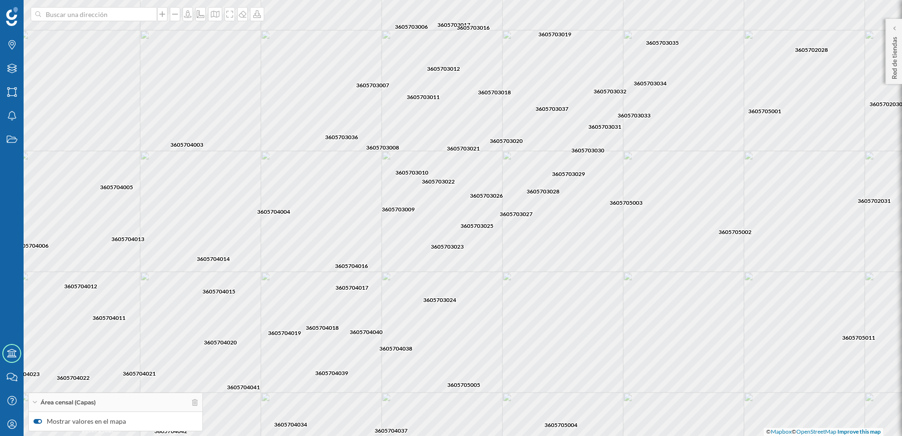
click at [35, 422] on div at bounding box center [38, 421] width 8 height 5
click at [0, 0] on input "Mostrar valores en el mapa" at bounding box center [0, 0] width 0 height 0
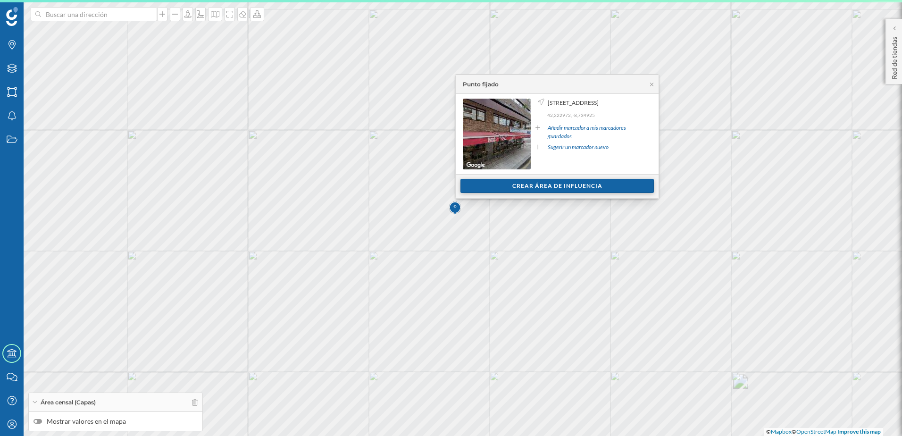
click at [540, 189] on div "Crear área de influencia" at bounding box center [557, 186] width 193 height 14
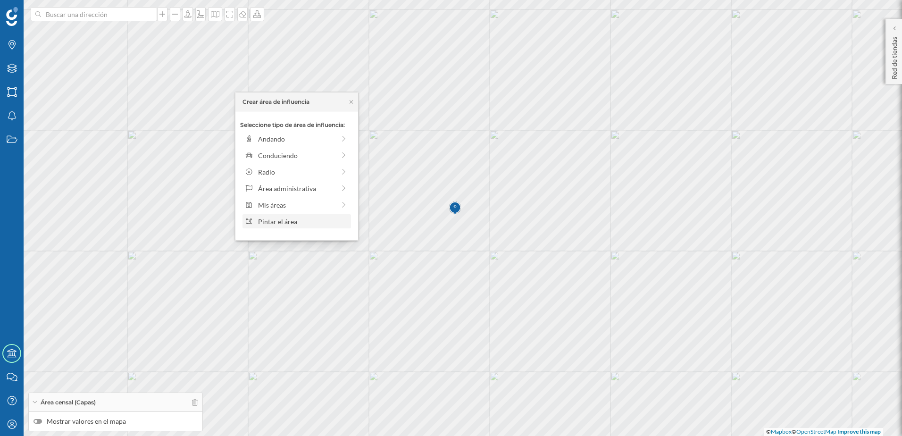
click at [319, 223] on div "Pintar el área" at bounding box center [303, 222] width 90 height 10
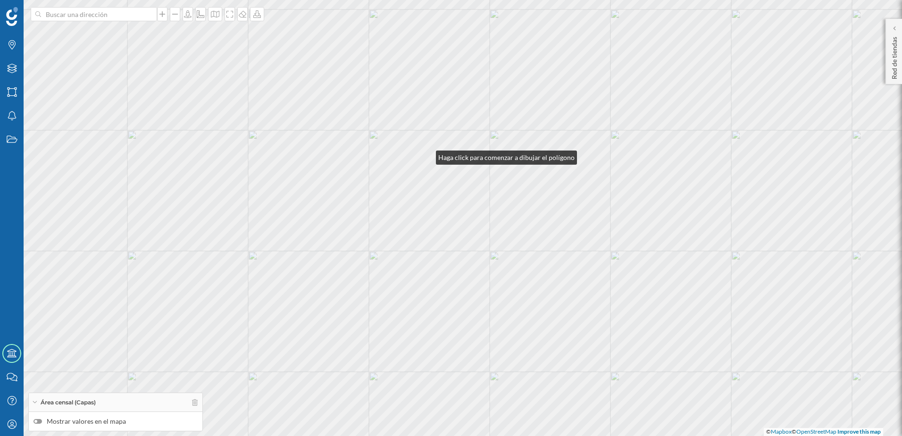
drag, startPoint x: 427, startPoint y: 155, endPoint x: 456, endPoint y: 157, distance: 29.8
click at [428, 156] on div "© Mapbox © OpenStreetMap Improve this map" at bounding box center [451, 218] width 902 height 436
click at [465, 151] on div "© Mapbox © OpenStreetMap Improve this map" at bounding box center [451, 218] width 902 height 436
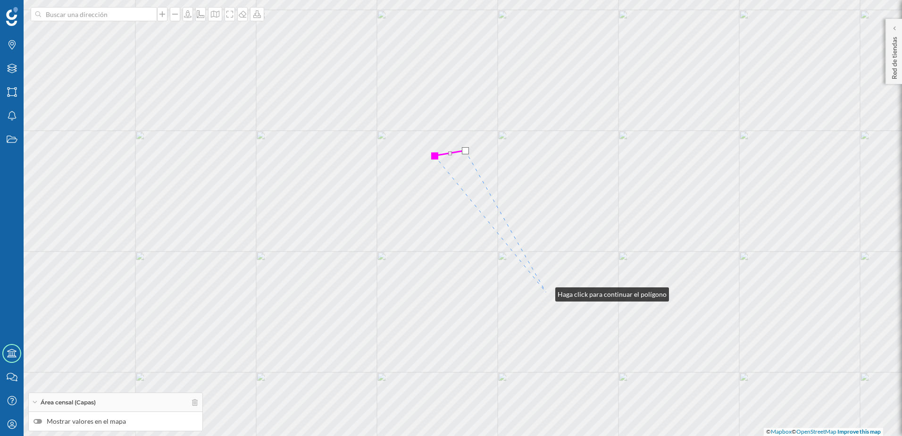
click at [546, 292] on div "© Mapbox © OpenStreetMap Improve this map" at bounding box center [451, 218] width 902 height 436
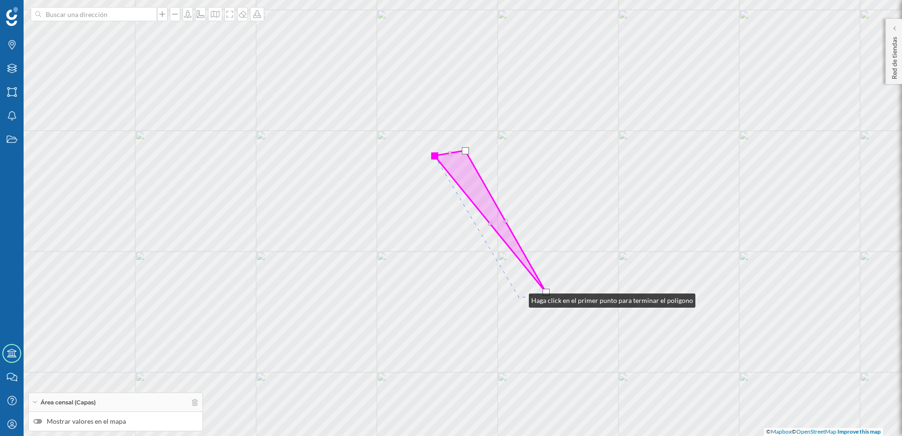
click at [520, 298] on div "© Mapbox © OpenStreetMap Improve this map" at bounding box center [451, 218] width 902 height 436
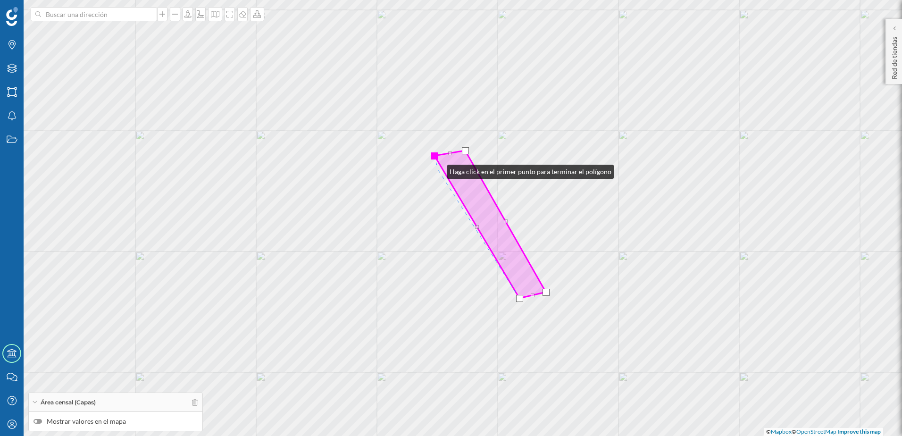
click at [438, 169] on div "© Mapbox © OpenStreetMap Improve this map" at bounding box center [451, 218] width 902 height 436
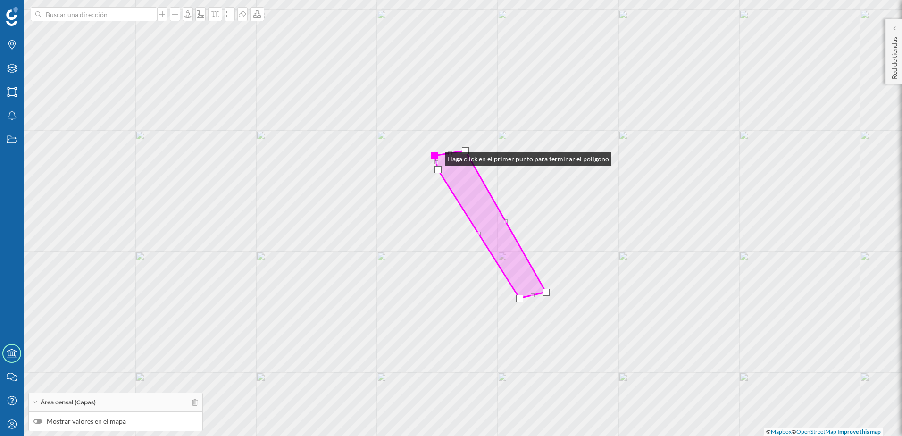
click at [436, 157] on div at bounding box center [434, 155] width 7 height 7
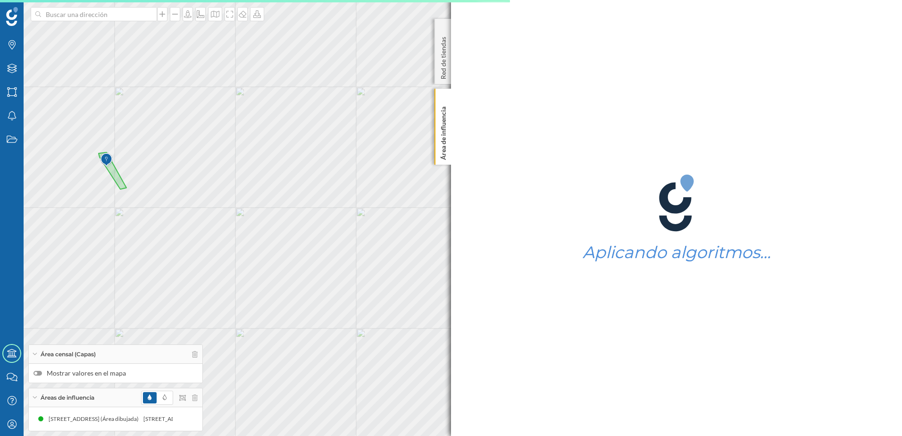
drag, startPoint x: 542, startPoint y: 245, endPoint x: 386, endPoint y: 247, distance: 156.2
click at [361, 240] on div "© Mapbox © OpenStreetMap Improve this map" at bounding box center [451, 218] width 902 height 436
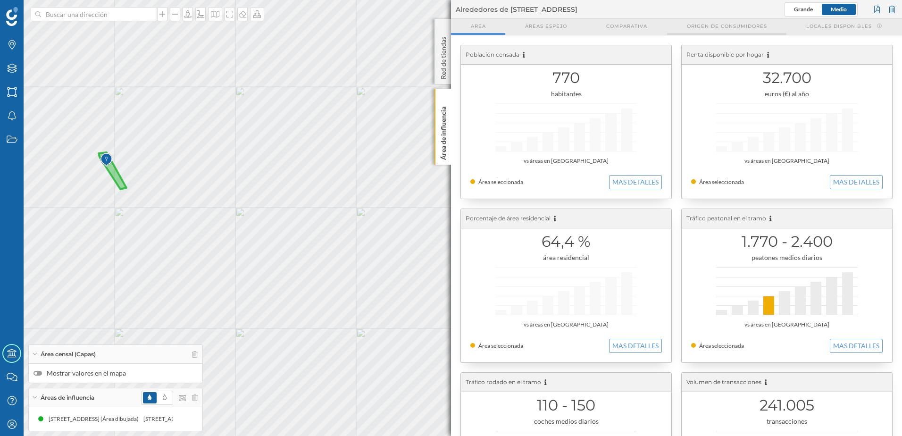
click at [715, 29] on span "Origen de consumidores" at bounding box center [727, 26] width 80 height 7
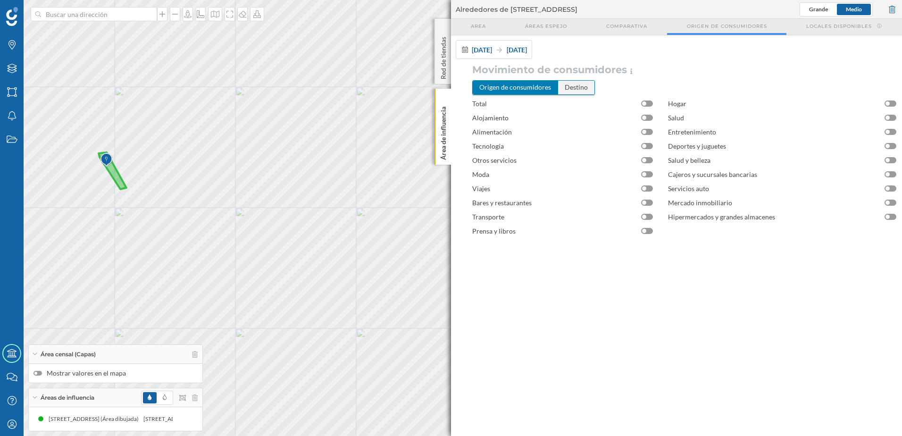
click at [578, 84] on div "Destino" at bounding box center [576, 87] width 36 height 13
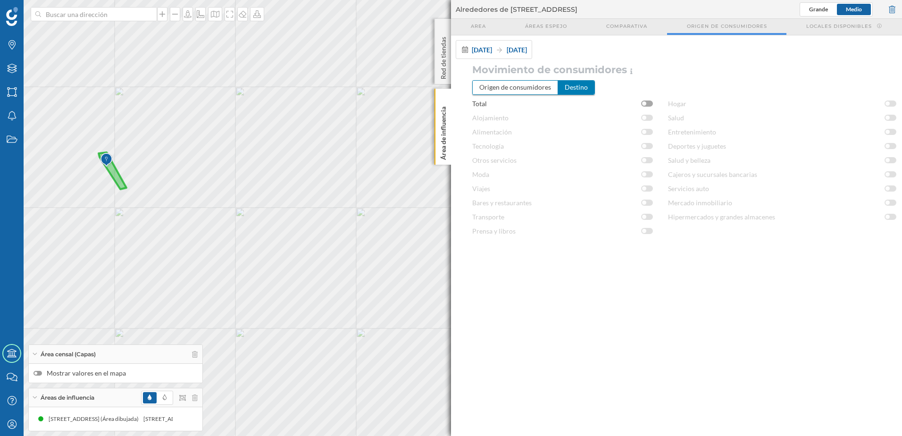
click at [652, 102] on div at bounding box center [647, 104] width 12 height 6
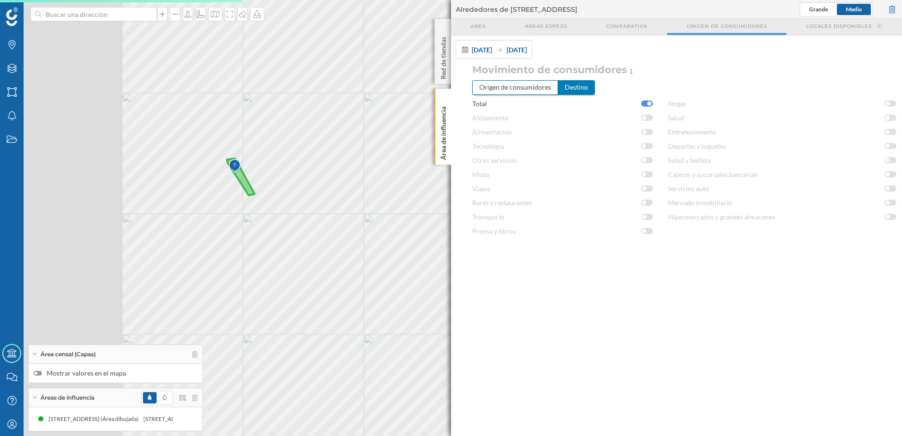
drag, startPoint x: 92, startPoint y: 264, endPoint x: 224, endPoint y: 272, distance: 132.8
click at [224, 272] on div "© Mapbox © OpenStreetMap Improve this map" at bounding box center [451, 218] width 902 height 436
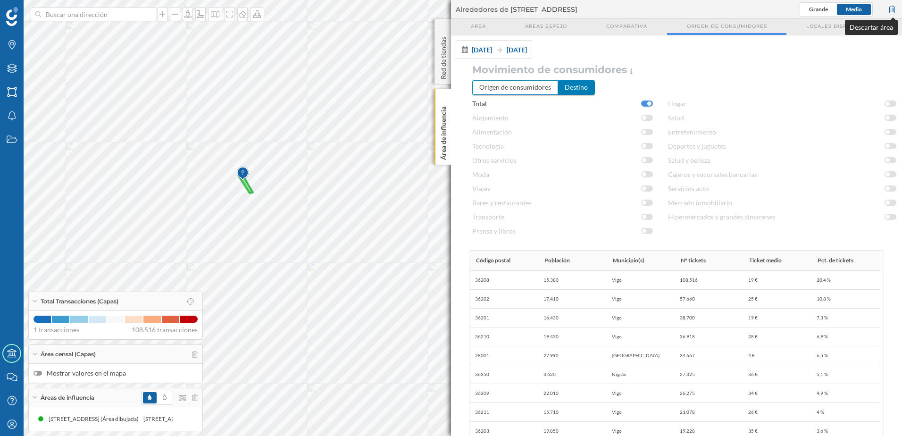
drag, startPoint x: 893, startPoint y: 8, endPoint x: 888, endPoint y: 11, distance: 6.3
click at [894, 8] on div at bounding box center [892, 9] width 10 height 14
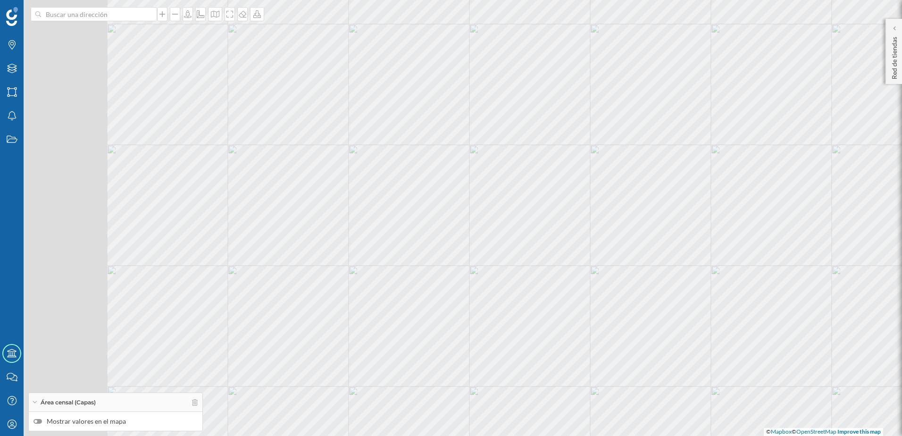
drag, startPoint x: 384, startPoint y: 171, endPoint x: 552, endPoint y: 173, distance: 167.5
click at [552, 173] on div "© Mapbox © OpenStreetMap Improve this map" at bounding box center [451, 218] width 902 height 436
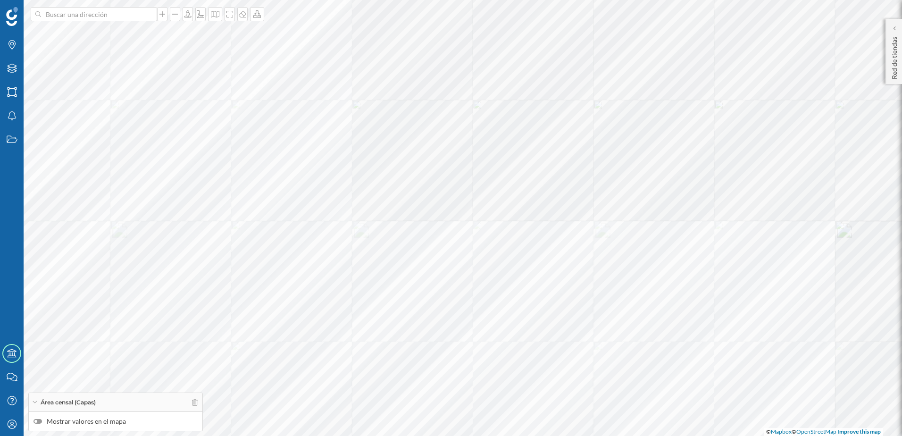
drag, startPoint x: 441, startPoint y: 248, endPoint x: 515, endPoint y: 157, distance: 117.0
click at [515, 157] on div "© Mapbox © OpenStreetMap Improve this map" at bounding box center [451, 218] width 902 height 436
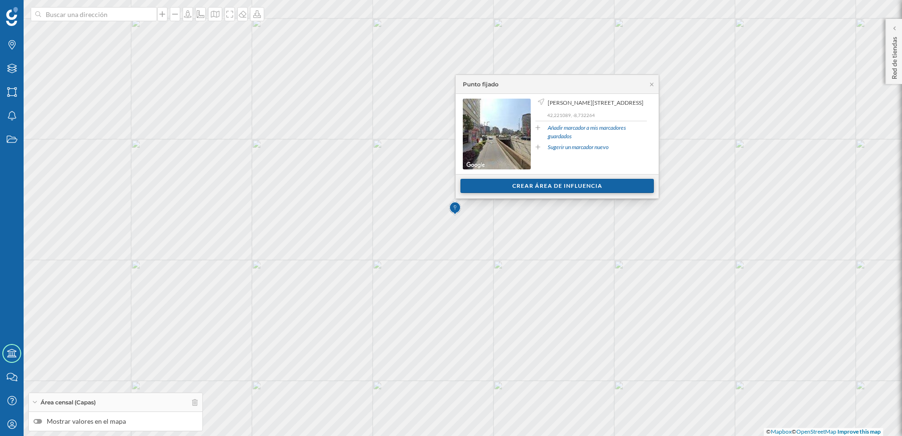
click at [510, 188] on div "Crear área de influencia" at bounding box center [557, 186] width 193 height 14
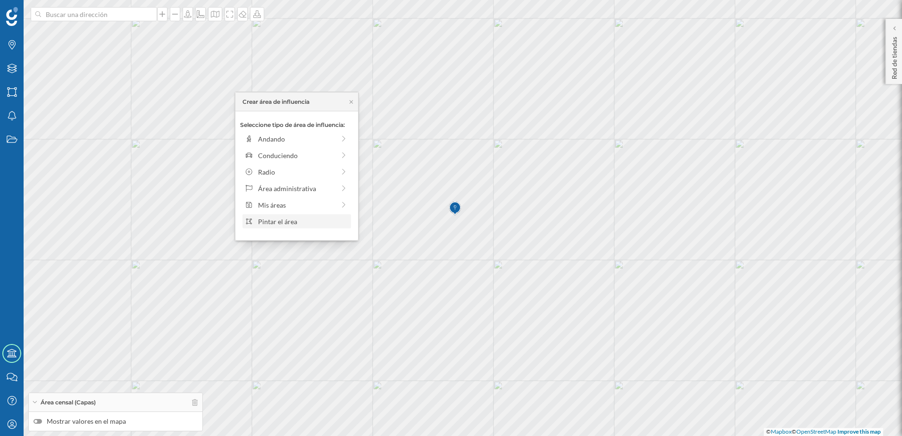
drag, startPoint x: 320, startPoint y: 223, endPoint x: 332, endPoint y: 218, distance: 12.7
click at [327, 220] on div "Pintar el área" at bounding box center [303, 222] width 90 height 10
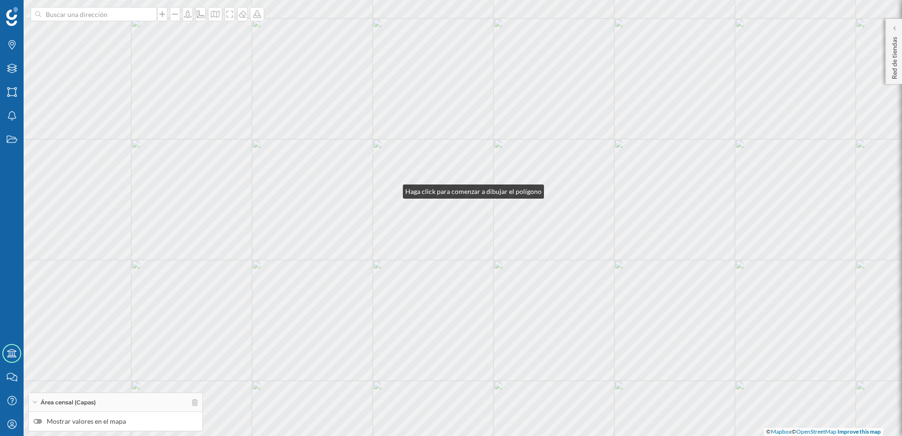
drag, startPoint x: 394, startPoint y: 189, endPoint x: 426, endPoint y: 219, distance: 44.1
click at [394, 189] on div "© Mapbox © OpenStreetMap Improve this map" at bounding box center [451, 218] width 902 height 436
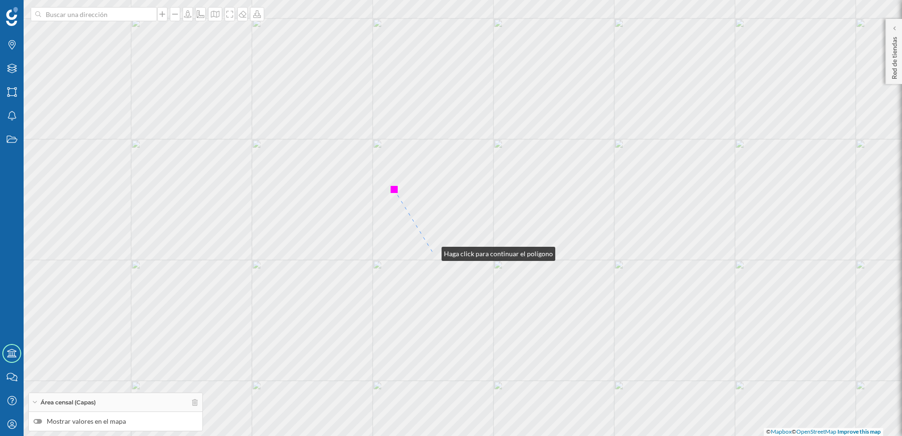
click at [433, 252] on div "© Mapbox © OpenStreetMap Improve this map" at bounding box center [451, 218] width 902 height 436
drag, startPoint x: 485, startPoint y: 247, endPoint x: 501, endPoint y: 248, distance: 16.6
click at [489, 247] on div "© Mapbox © OpenStreetMap Improve this map" at bounding box center [451, 218] width 902 height 436
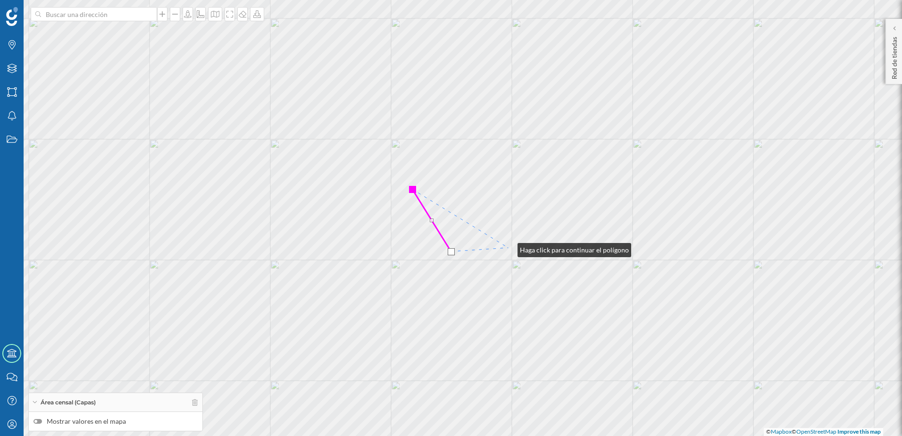
click at [508, 248] on div "© Mapbox © OpenStreetMap Improve this map" at bounding box center [451, 218] width 902 height 436
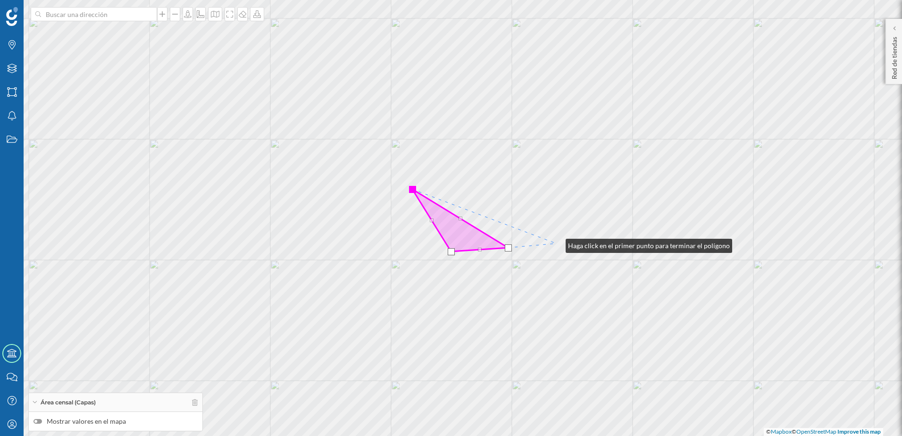
drag, startPoint x: 556, startPoint y: 243, endPoint x: 561, endPoint y: 241, distance: 5.1
click at [556, 243] on div "© Mapbox © OpenStreetMap Improve this map" at bounding box center [451, 218] width 902 height 436
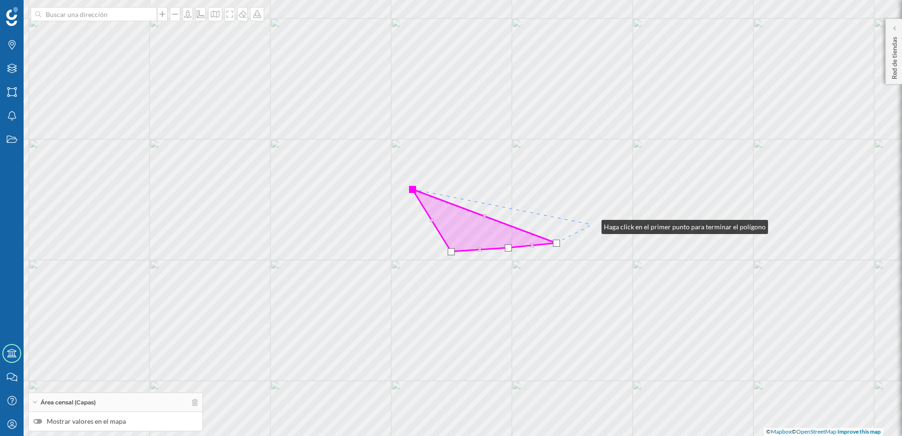
click at [592, 224] on div "© Mapbox © OpenStreetMap Improve this map" at bounding box center [451, 218] width 902 height 436
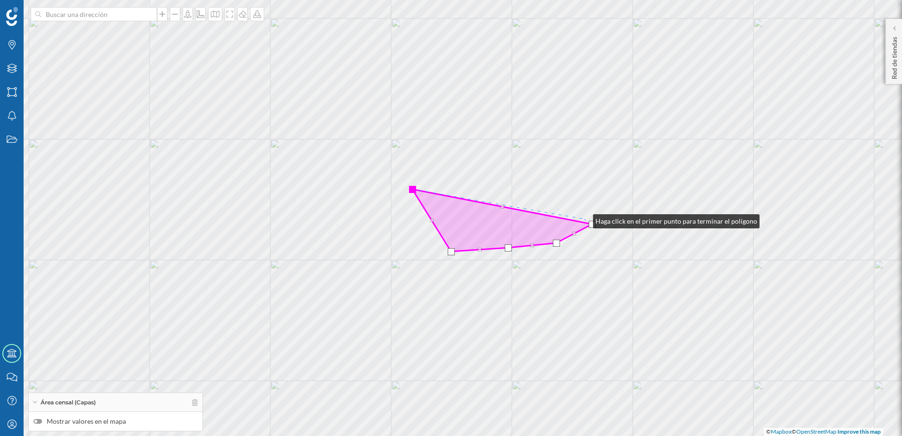
click at [584, 219] on div "© Mapbox © OpenStreetMap Improve this map" at bounding box center [451, 218] width 902 height 436
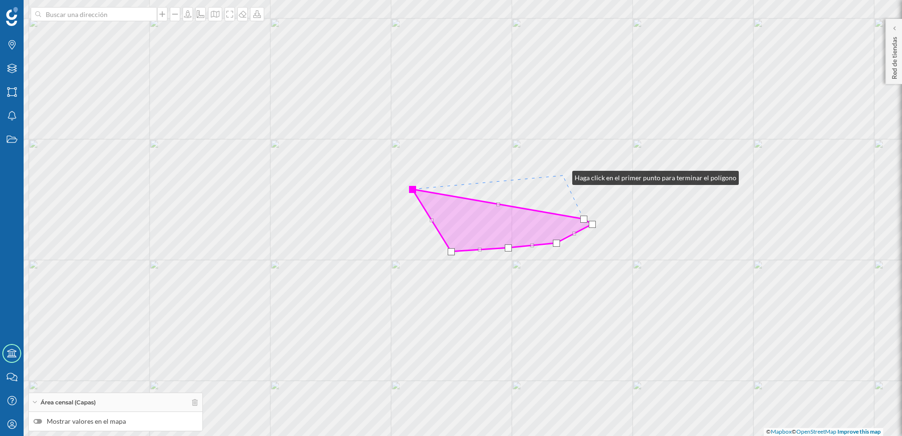
click at [563, 176] on div "© Mapbox © OpenStreetMap Improve this map" at bounding box center [451, 218] width 902 height 436
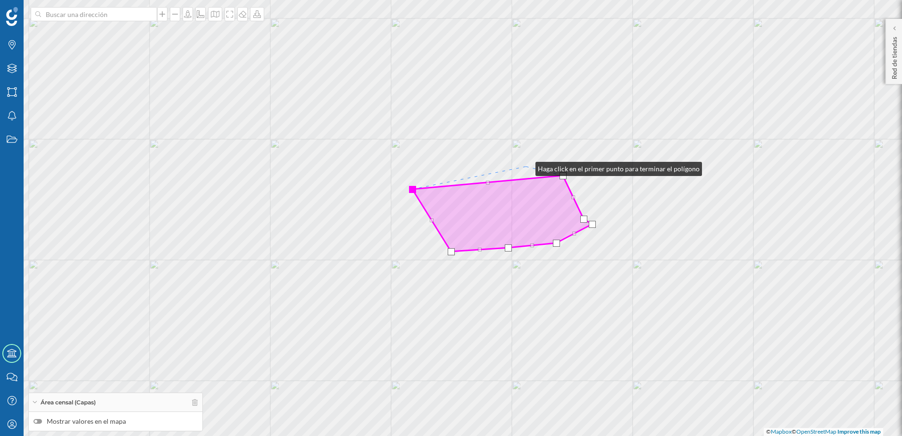
click at [526, 167] on div "© Mapbox © OpenStreetMap Improve this map" at bounding box center [451, 218] width 902 height 436
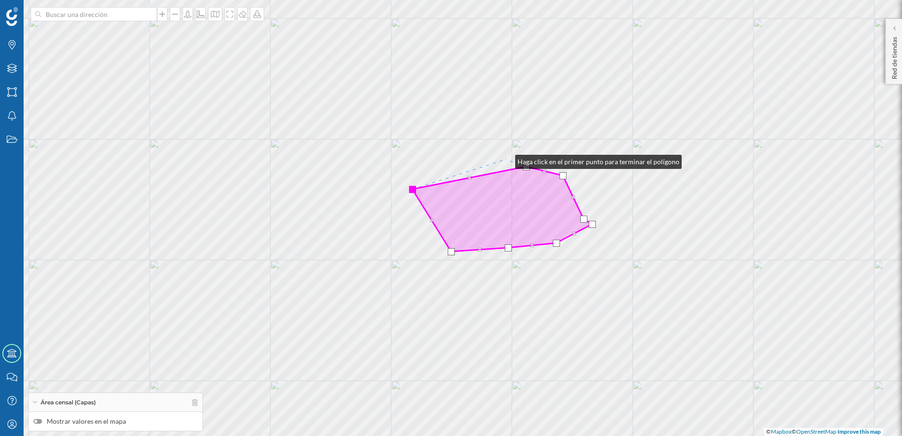
click at [506, 159] on div "© Mapbox © OpenStreetMap Improve this map" at bounding box center [451, 218] width 902 height 436
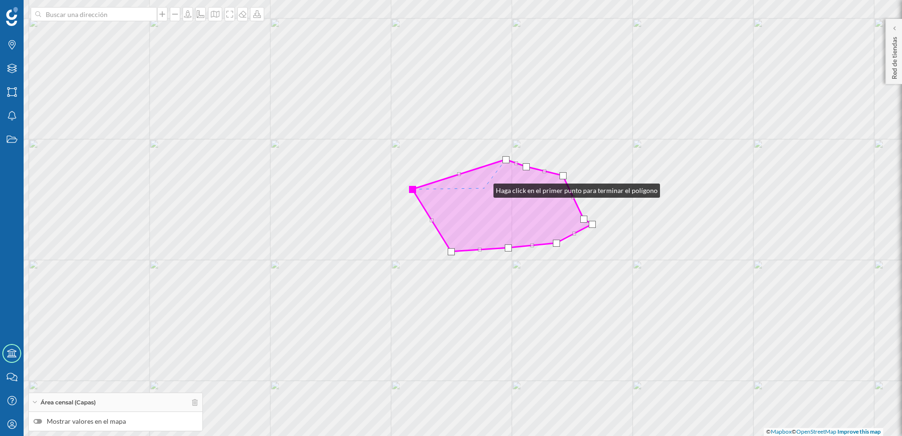
click at [484, 188] on icon at bounding box center [502, 205] width 180 height 92
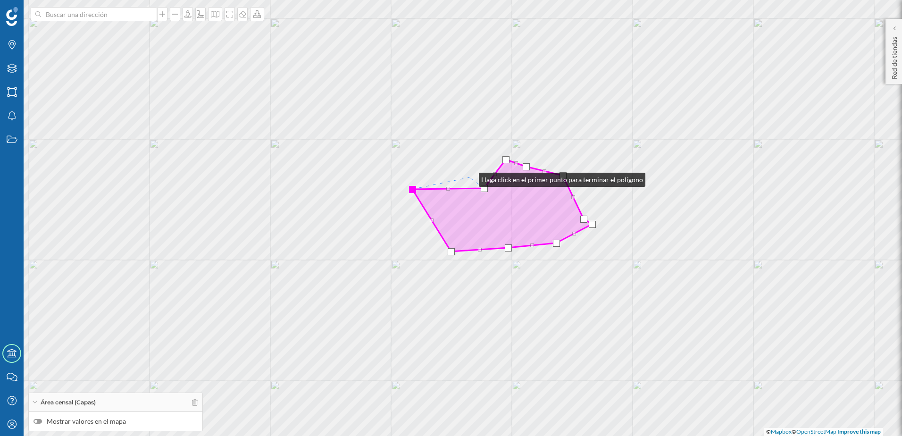
click at [466, 176] on div "© Mapbox © OpenStreetMap Improve this map" at bounding box center [451, 218] width 902 height 436
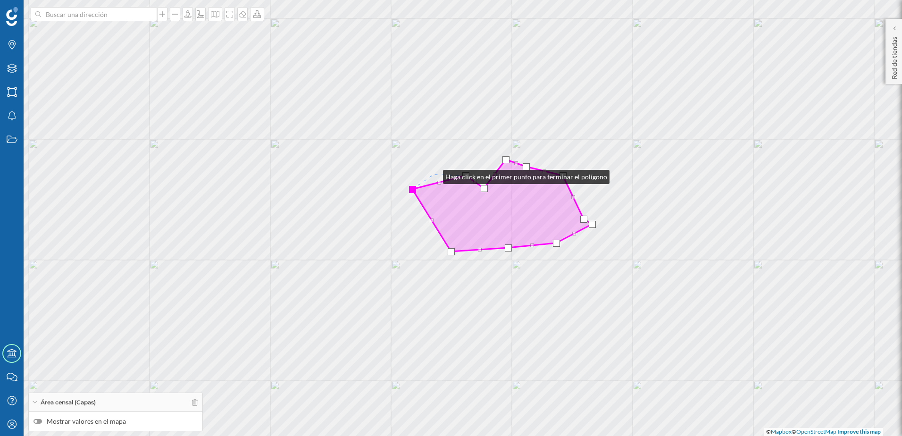
click at [433, 175] on div "© Mapbox © OpenStreetMap Improve this map" at bounding box center [451, 218] width 902 height 436
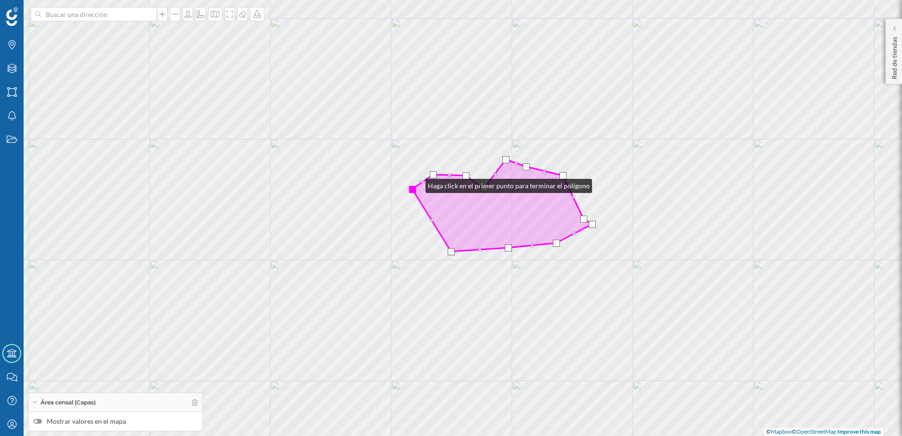
click at [416, 184] on div "© Mapbox © OpenStreetMap Improve this map" at bounding box center [451, 218] width 902 height 436
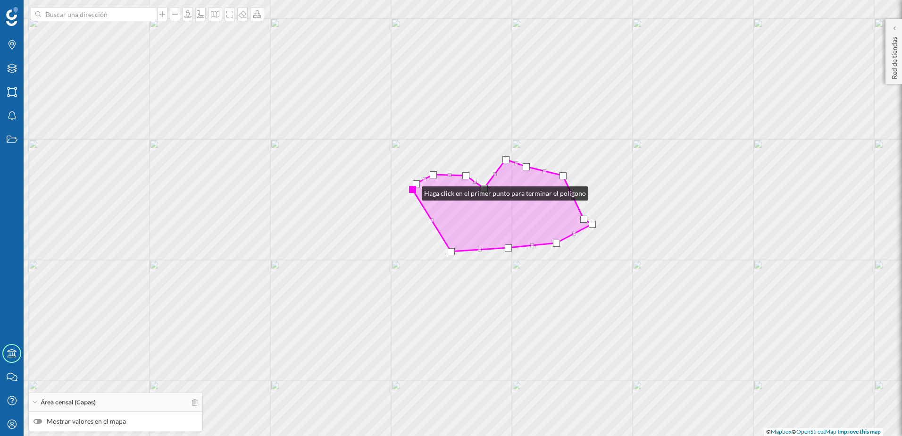
click at [413, 192] on div at bounding box center [412, 189] width 7 height 7
click at [411, 189] on div at bounding box center [413, 190] width 7 height 7
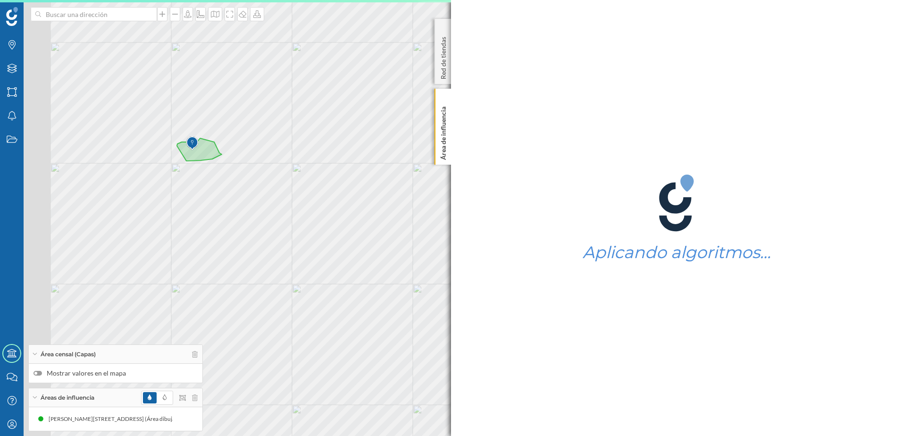
drag, startPoint x: 200, startPoint y: 225, endPoint x: 372, endPoint y: 201, distance: 173.8
click at [372, 201] on div "© Mapbox © OpenStreetMap Improve this map" at bounding box center [451, 218] width 902 height 436
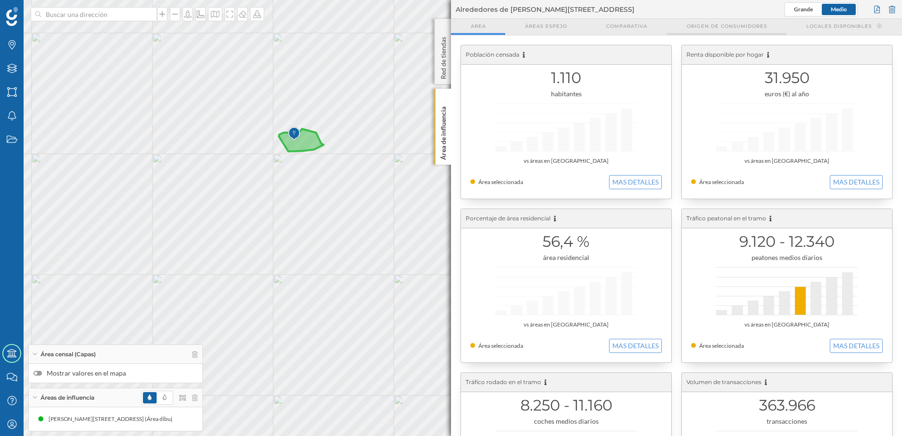
click at [719, 25] on span "Origen de consumidores" at bounding box center [727, 26] width 80 height 7
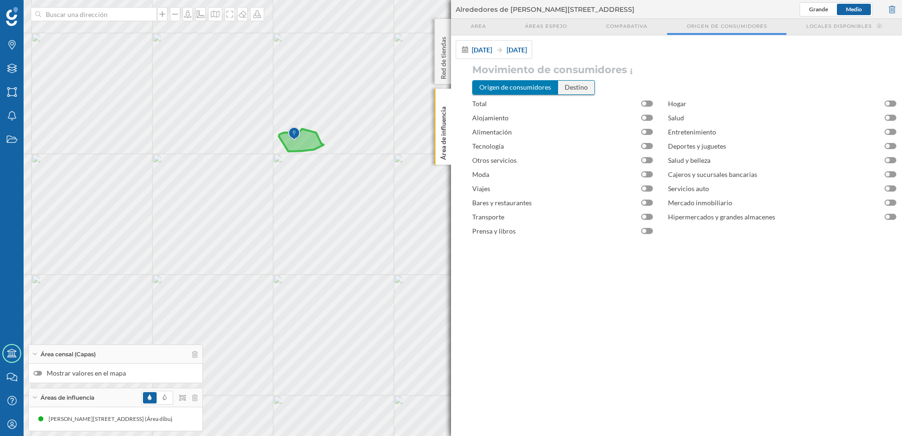
click at [581, 89] on div "Destino" at bounding box center [576, 87] width 36 height 13
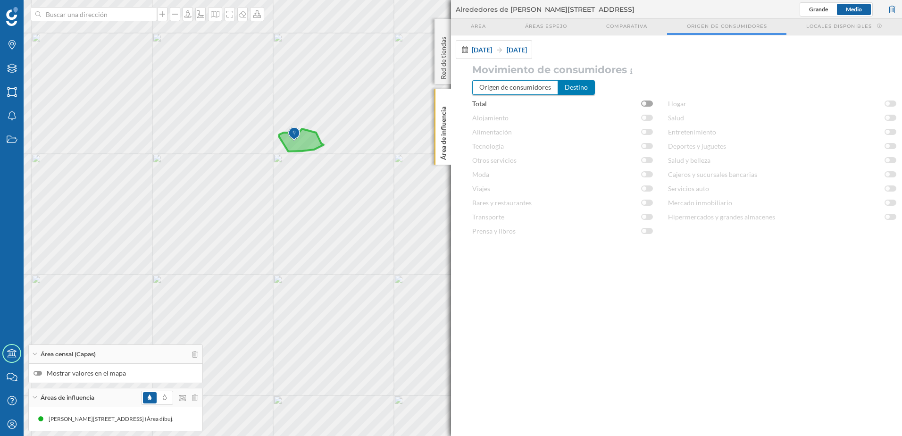
click at [650, 103] on div at bounding box center [647, 104] width 12 height 6
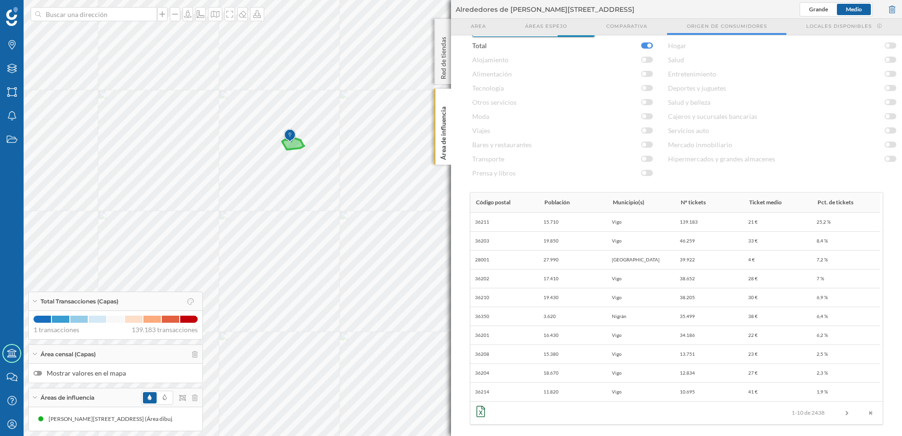
scroll to position [61, 0]
click at [896, 8] on div at bounding box center [892, 9] width 10 height 14
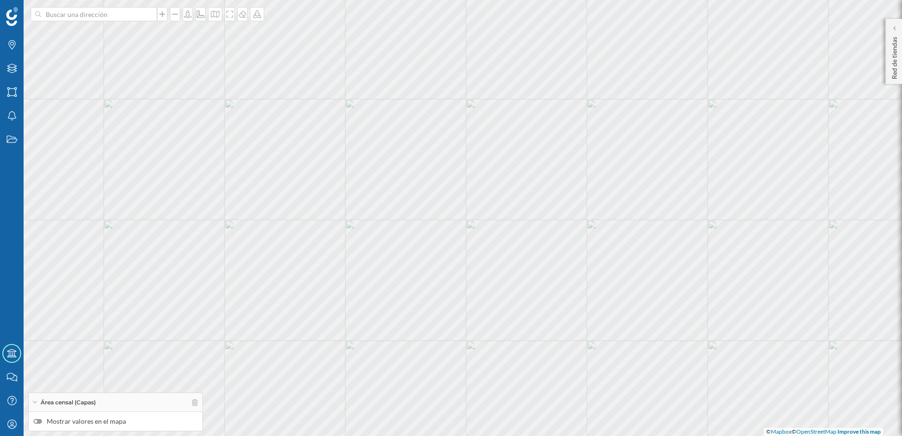
drag, startPoint x: 210, startPoint y: 167, endPoint x: 392, endPoint y: 151, distance: 181.8
click at [335, 176] on div "© Mapbox © OpenStreetMap Improve this map" at bounding box center [451, 218] width 902 height 436
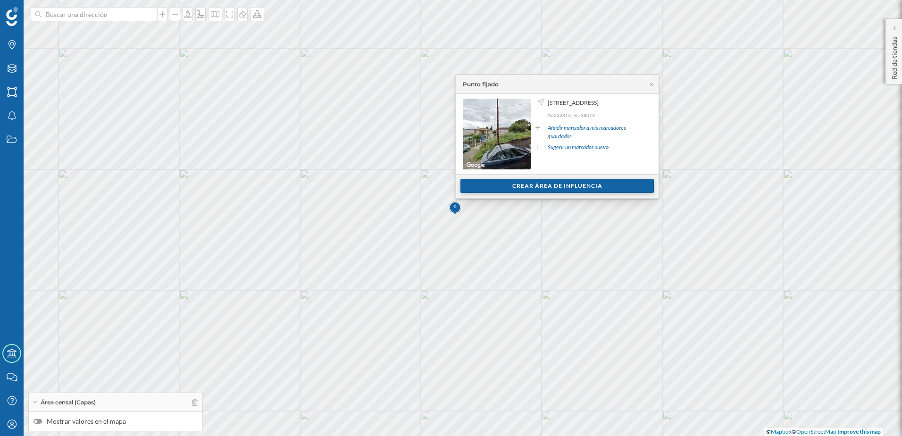
click at [537, 185] on div "Crear área de influencia" at bounding box center [557, 186] width 193 height 14
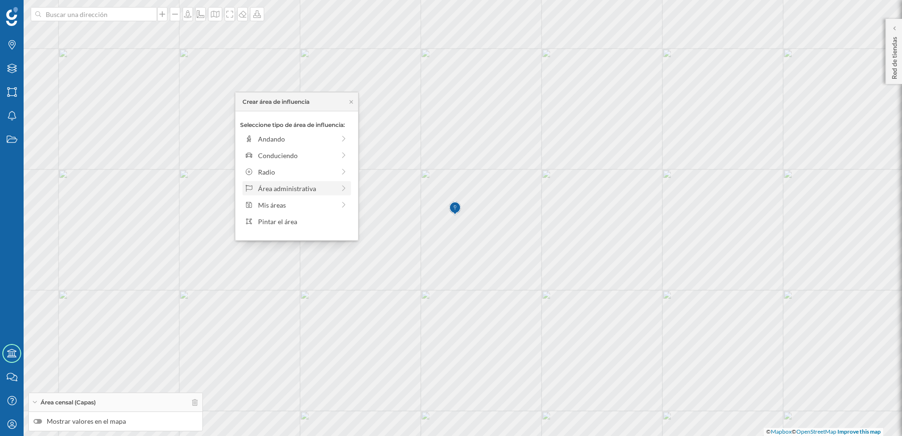
click at [303, 190] on div "Área administrativa" at bounding box center [296, 189] width 77 height 10
click at [289, 209] on div "Sección censal" at bounding box center [304, 205] width 93 height 10
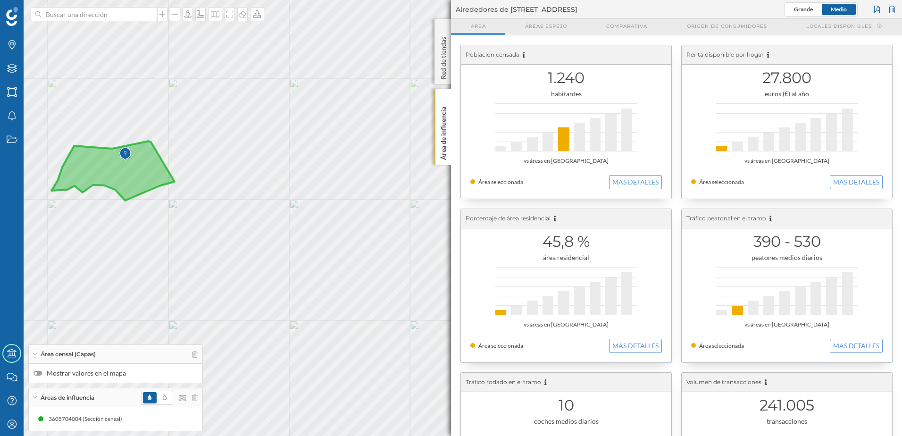
click at [722, 18] on div "Alrededores de [STREET_ADDRESS] [GEOGRAPHIC_DATA]" at bounding box center [676, 9] width 451 height 19
click at [721, 25] on span "Origen de consumidores" at bounding box center [727, 26] width 80 height 7
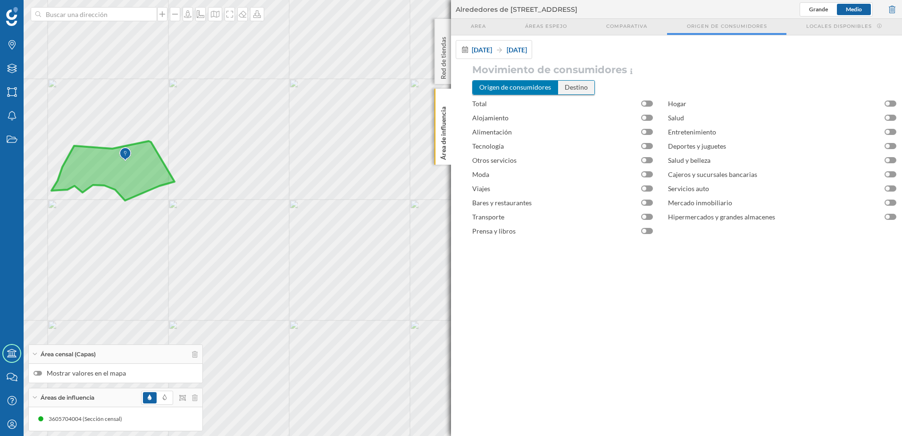
click at [576, 91] on div "Destino" at bounding box center [576, 87] width 36 height 13
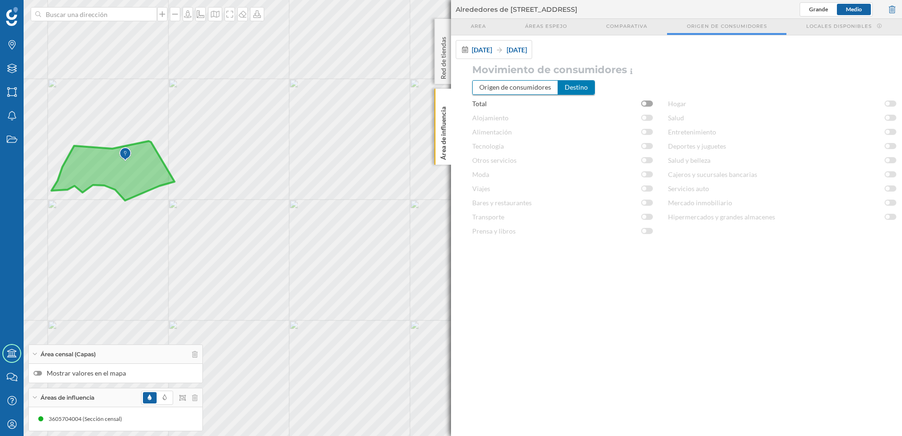
click at [650, 103] on div at bounding box center [647, 104] width 12 height 6
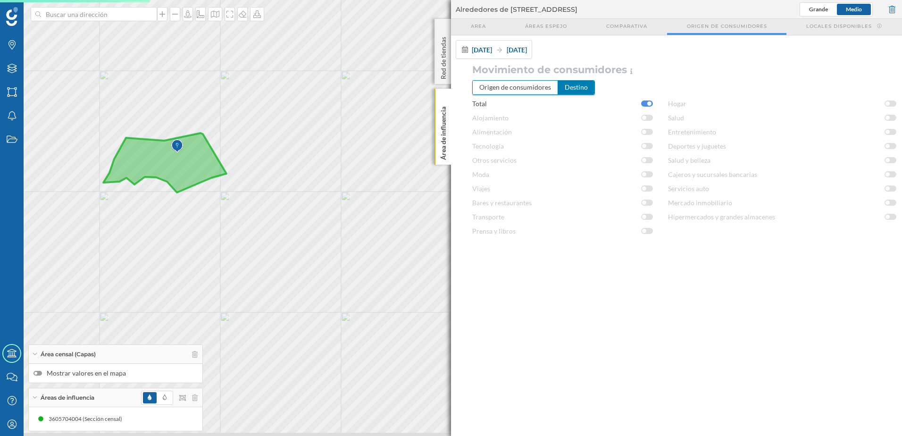
drag, startPoint x: 169, startPoint y: 242, endPoint x: 269, endPoint y: 239, distance: 100.1
click at [269, 239] on div "© Mapbox © OpenStreetMap Improve this map" at bounding box center [451, 218] width 902 height 436
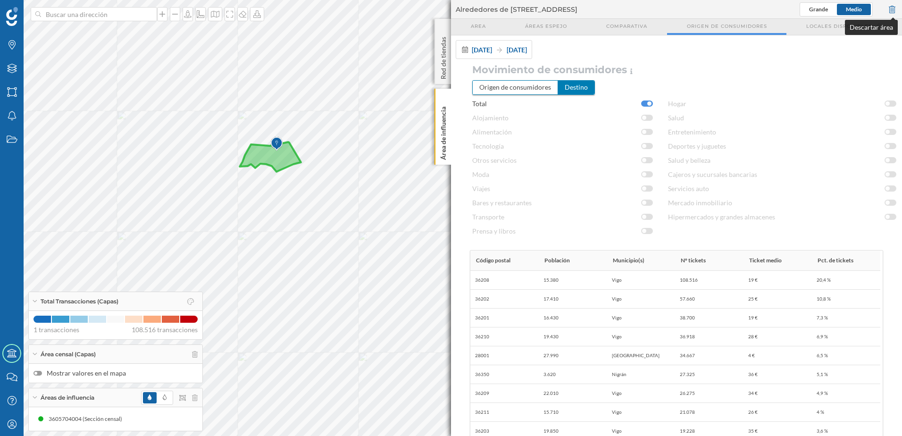
click at [895, 7] on div at bounding box center [892, 9] width 10 height 14
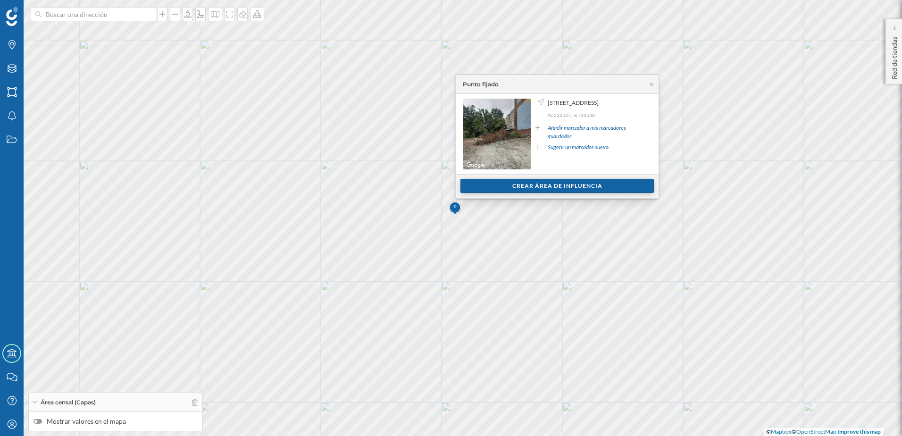
click at [508, 185] on div "Crear área de influencia" at bounding box center [557, 186] width 193 height 14
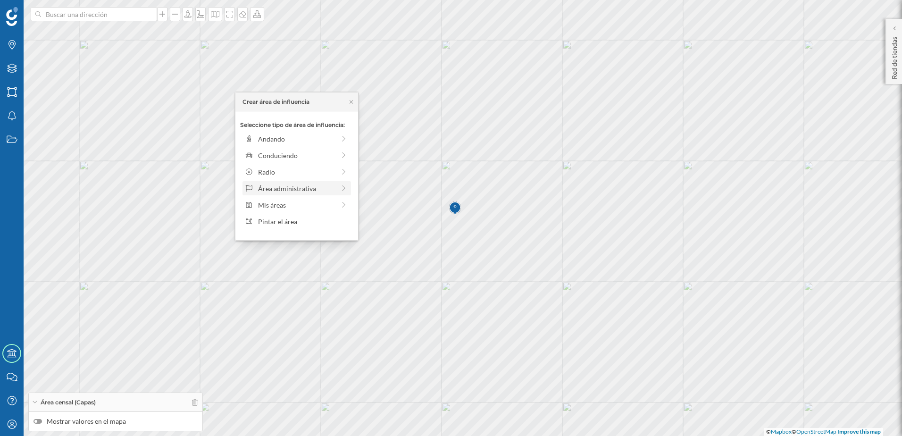
click at [312, 192] on div "Área administrativa" at bounding box center [296, 189] width 77 height 10
click at [304, 209] on div "Sección censal" at bounding box center [304, 205] width 93 height 10
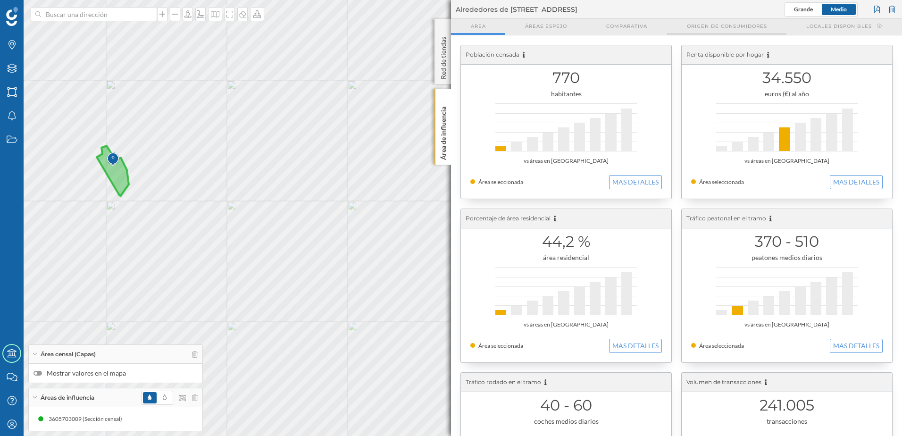
click at [750, 25] on span "Origen de consumidores" at bounding box center [727, 26] width 80 height 7
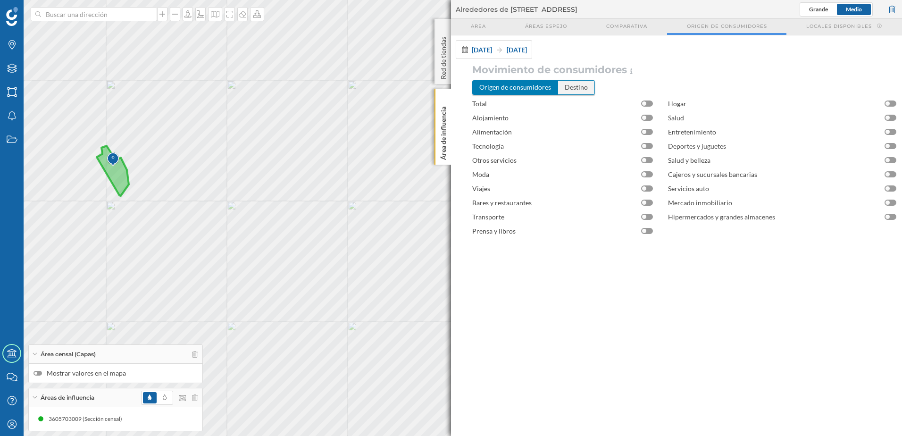
click at [581, 88] on div "Destino" at bounding box center [576, 87] width 36 height 13
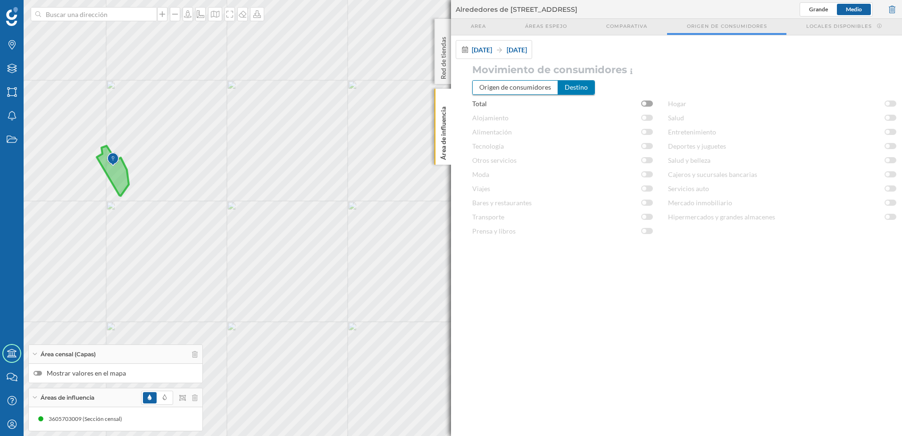
drag, startPoint x: 582, startPoint y: 88, endPoint x: 648, endPoint y: 104, distance: 68.0
click at [648, 104] on div at bounding box center [647, 104] width 12 height 6
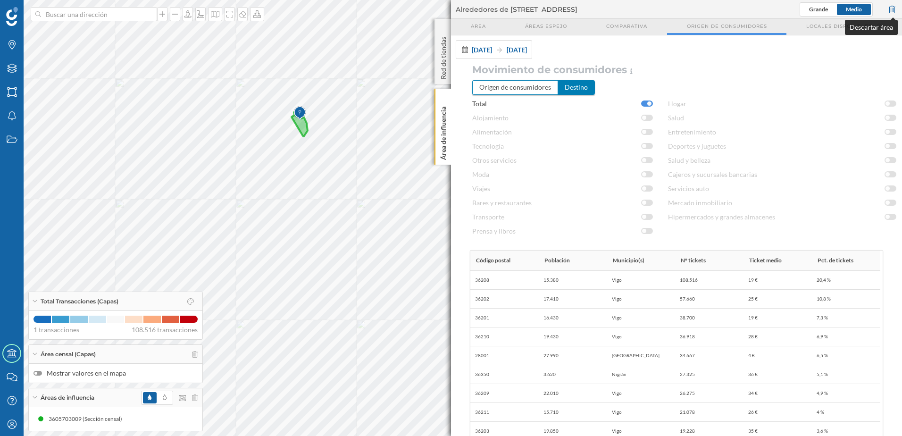
click at [895, 7] on div at bounding box center [892, 9] width 10 height 14
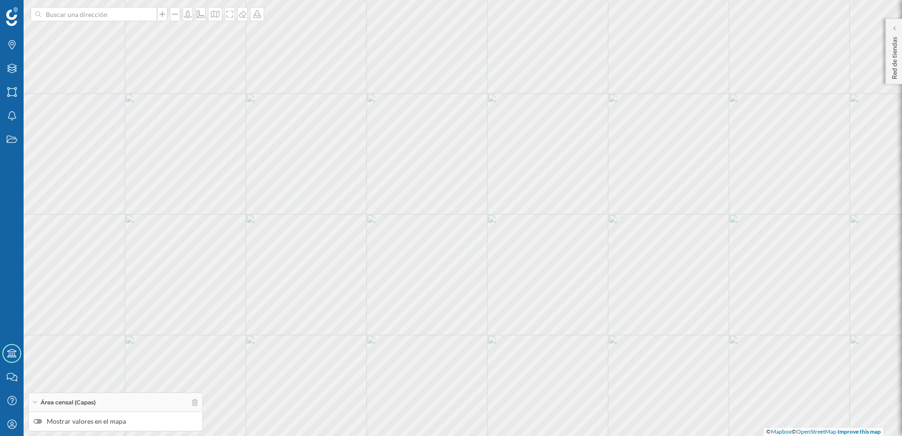
drag, startPoint x: 298, startPoint y: 111, endPoint x: 319, endPoint y: 146, distance: 41.1
click at [319, 146] on div "© Mapbox © OpenStreetMap Improve this map" at bounding box center [451, 218] width 902 height 436
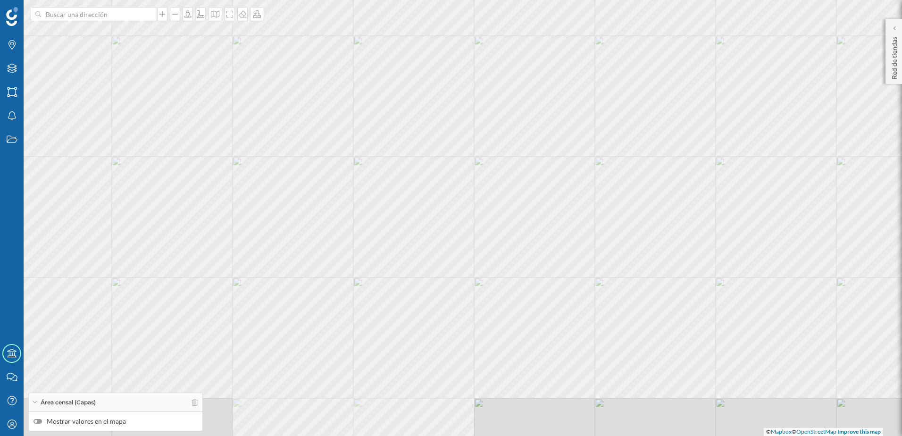
drag, startPoint x: 340, startPoint y: 204, endPoint x: 369, endPoint y: 159, distance: 54.3
click at [369, 159] on div "© Mapbox © OpenStreetMap Improve this map" at bounding box center [451, 218] width 902 height 436
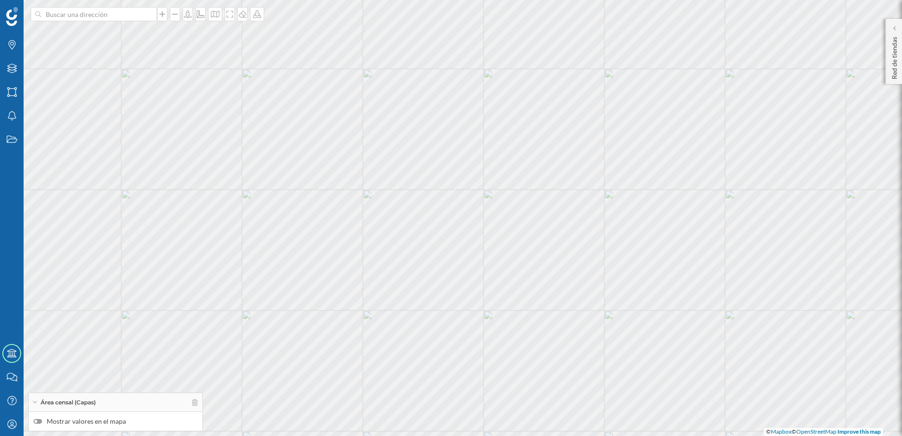
drag, startPoint x: 378, startPoint y: 134, endPoint x: 386, endPoint y: 191, distance: 57.2
click at [387, 191] on div "© Mapbox © OpenStreetMap Improve this map" at bounding box center [451, 218] width 902 height 436
drag, startPoint x: 358, startPoint y: 207, endPoint x: 377, endPoint y: 201, distance: 20.6
click at [377, 201] on div "© Mapbox © OpenStreetMap Improve this map" at bounding box center [451, 218] width 902 height 436
drag, startPoint x: 347, startPoint y: 259, endPoint x: 381, endPoint y: 235, distance: 42.0
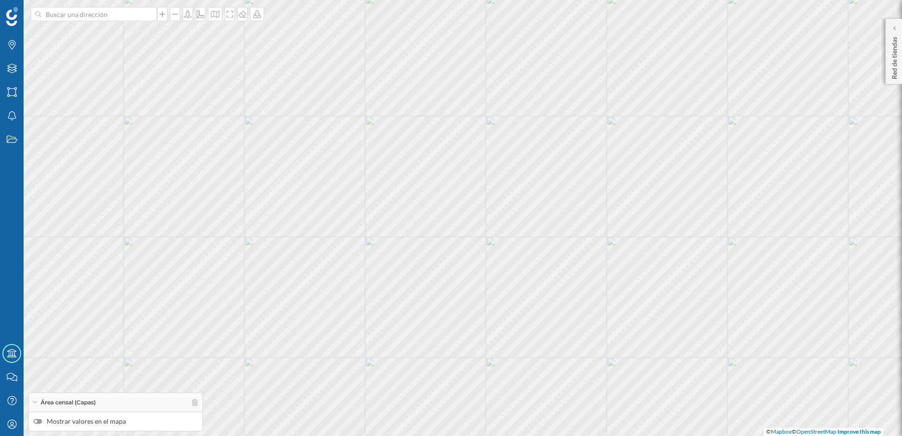
click at [381, 235] on div "© Mapbox © OpenStreetMap Improve this map" at bounding box center [451, 218] width 902 height 436
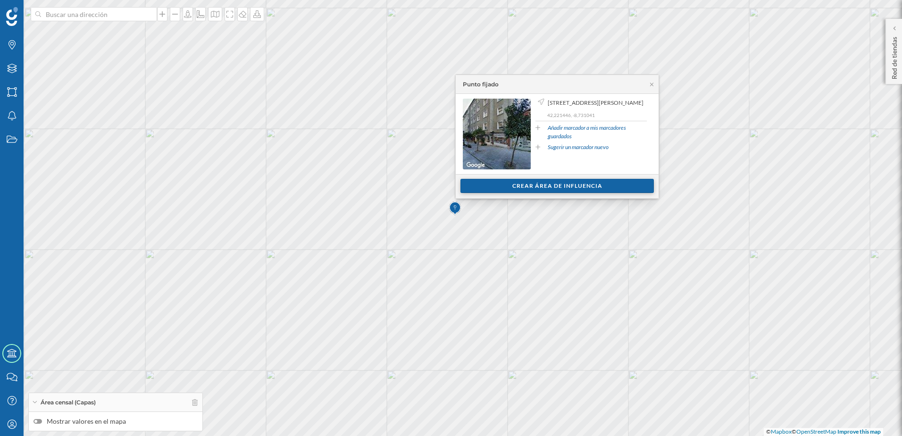
click at [531, 186] on div "Crear área de influencia" at bounding box center [557, 186] width 193 height 14
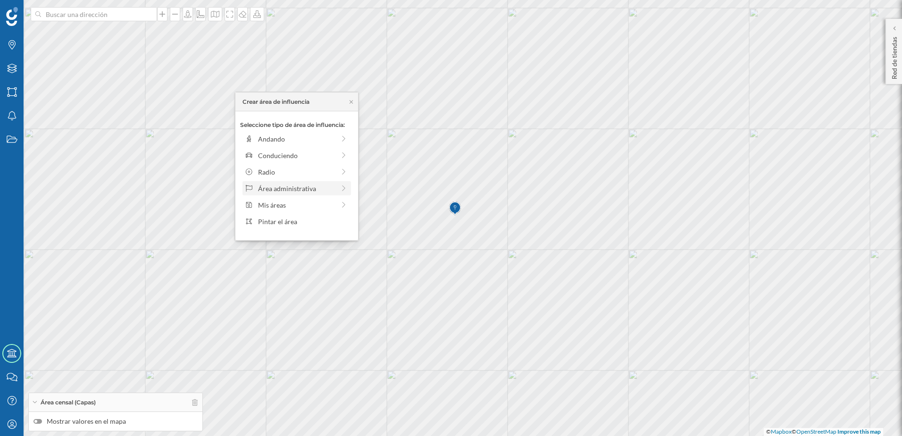
click at [308, 189] on div "Área administrativa" at bounding box center [296, 189] width 77 height 10
click at [310, 206] on div "Sección censal" at bounding box center [304, 205] width 93 height 10
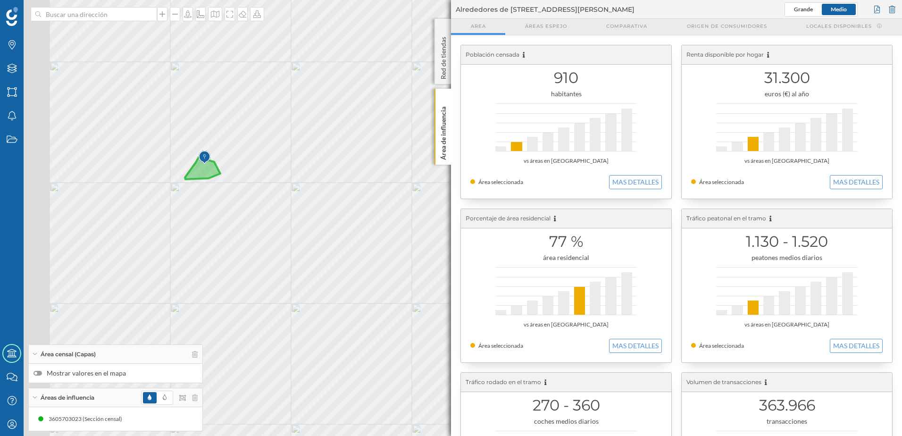
drag, startPoint x: 107, startPoint y: 209, endPoint x: 243, endPoint y: 209, distance: 135.4
click at [243, 209] on div "© Mapbox © OpenStreetMap Improve this map" at bounding box center [451, 218] width 902 height 436
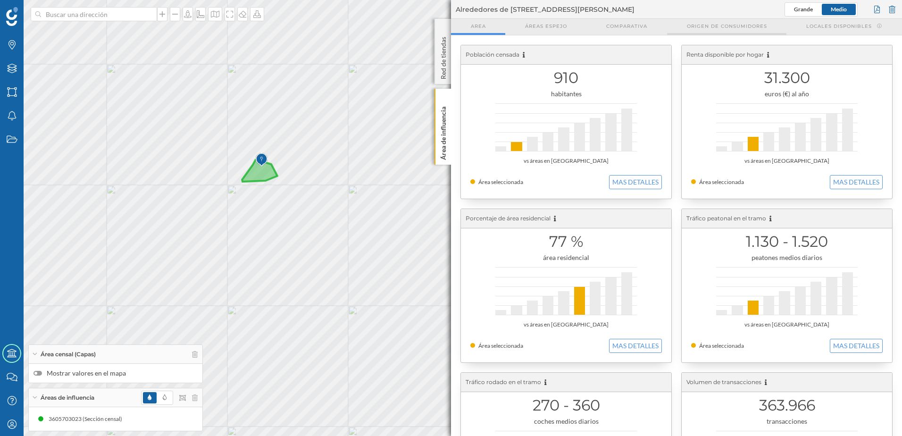
click at [707, 24] on span "Origen de consumidores" at bounding box center [727, 26] width 80 height 7
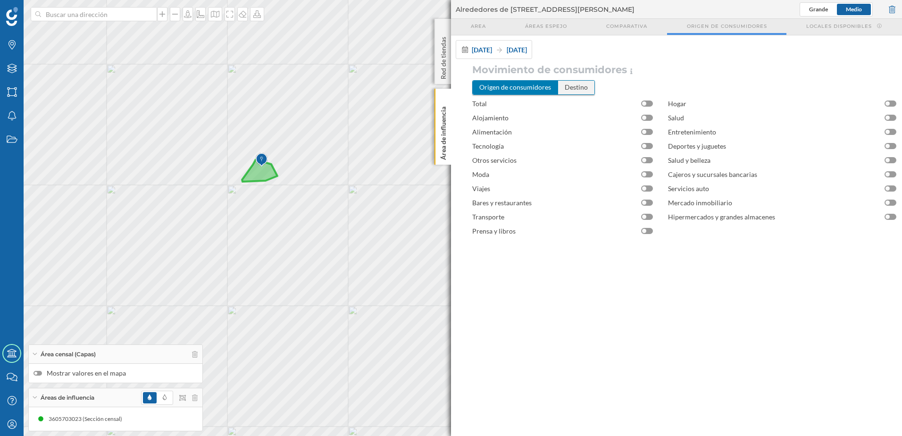
click at [565, 89] on div "Destino" at bounding box center [576, 87] width 36 height 13
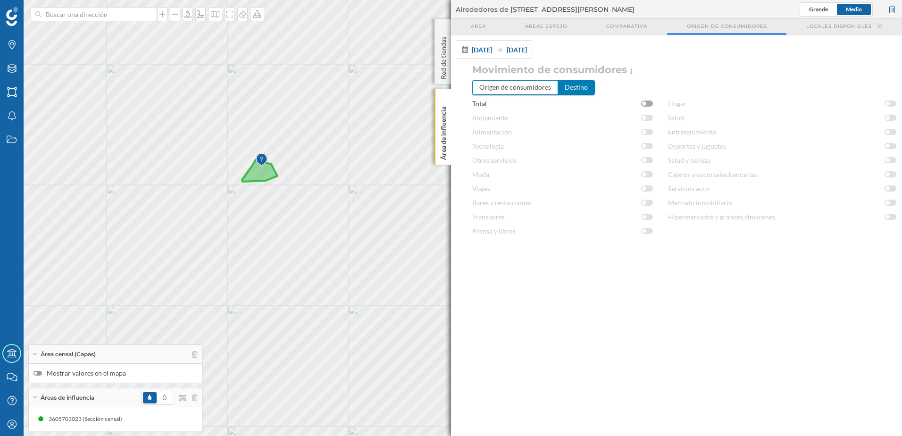
click at [646, 101] on div at bounding box center [647, 104] width 12 height 6
drag, startPoint x: 179, startPoint y: 247, endPoint x: 230, endPoint y: 177, distance: 86.6
click at [230, 177] on div "© Mapbox © OpenStreetMap Improve this map" at bounding box center [451, 218] width 902 height 436
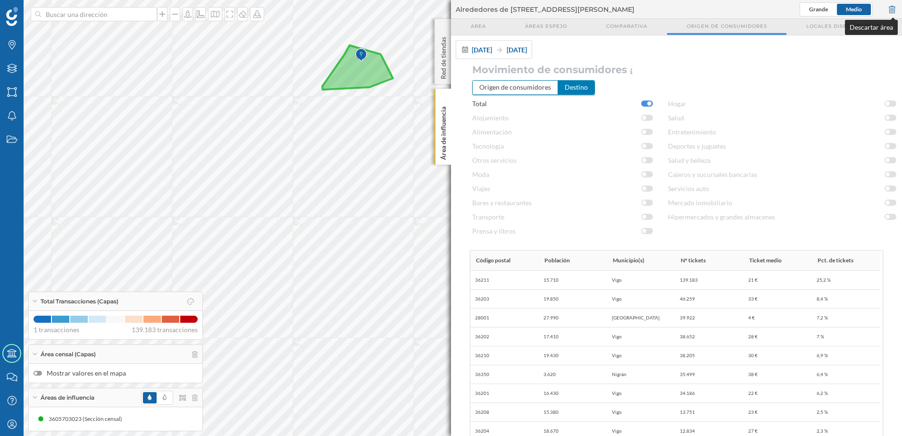
click at [896, 6] on div at bounding box center [892, 9] width 10 height 14
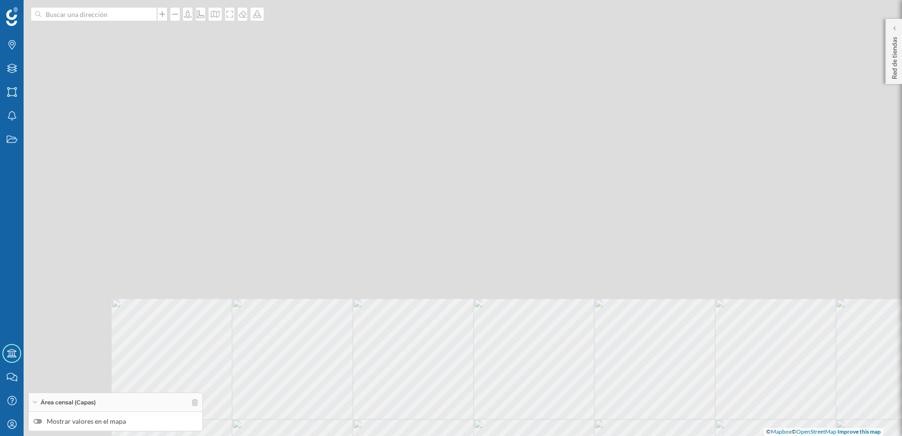
drag, startPoint x: 321, startPoint y: 78, endPoint x: 502, endPoint y: 401, distance: 370.3
click at [502, 401] on div "© Mapbox © OpenStreetMap Improve this map" at bounding box center [451, 218] width 902 height 436
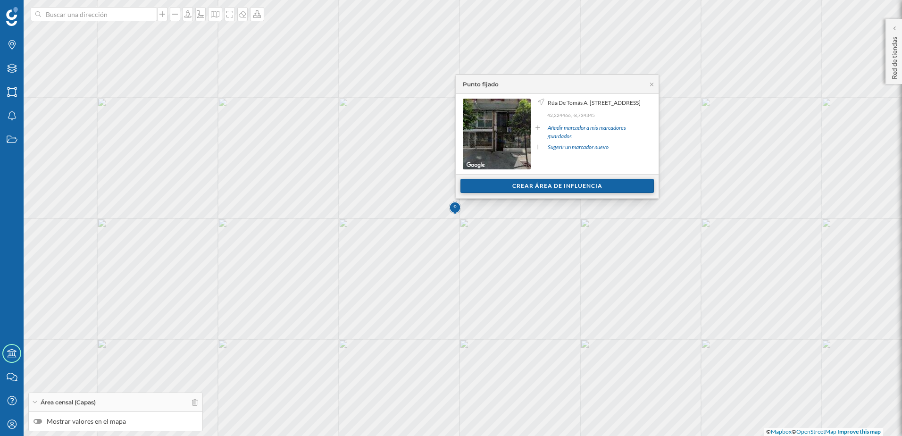
click at [510, 190] on div "Crear área de influencia" at bounding box center [557, 186] width 193 height 14
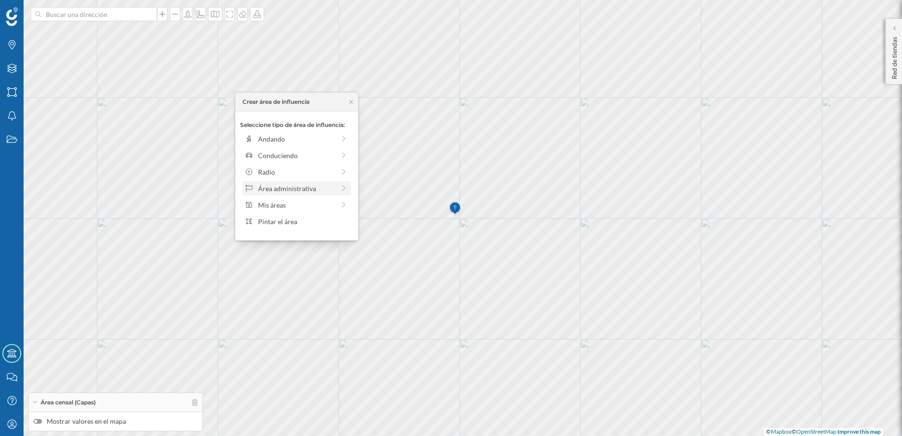
click at [301, 189] on div "Área administrativa" at bounding box center [296, 189] width 77 height 10
click at [289, 203] on div "Sección censal" at bounding box center [304, 205] width 93 height 10
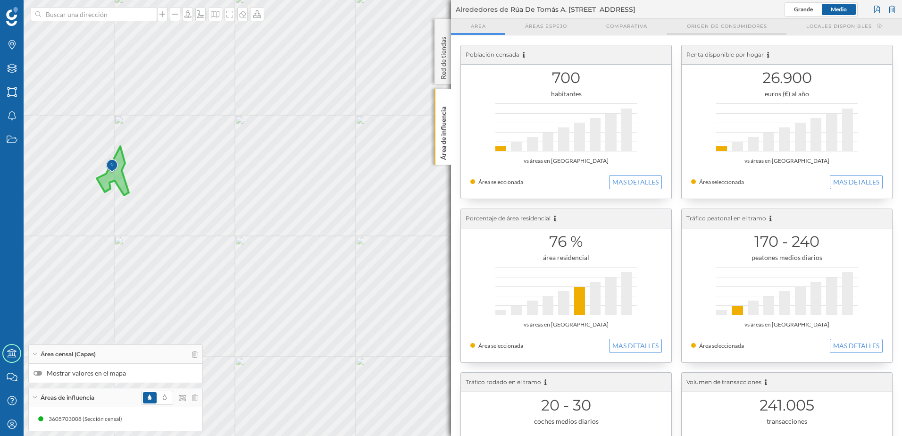
click at [732, 29] on span "Origen de consumidores" at bounding box center [727, 26] width 80 height 7
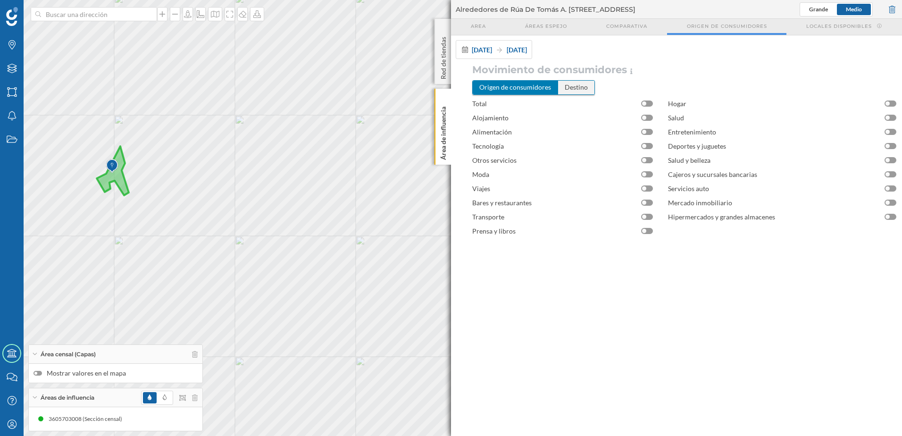
click at [574, 92] on div "Destino" at bounding box center [576, 87] width 36 height 13
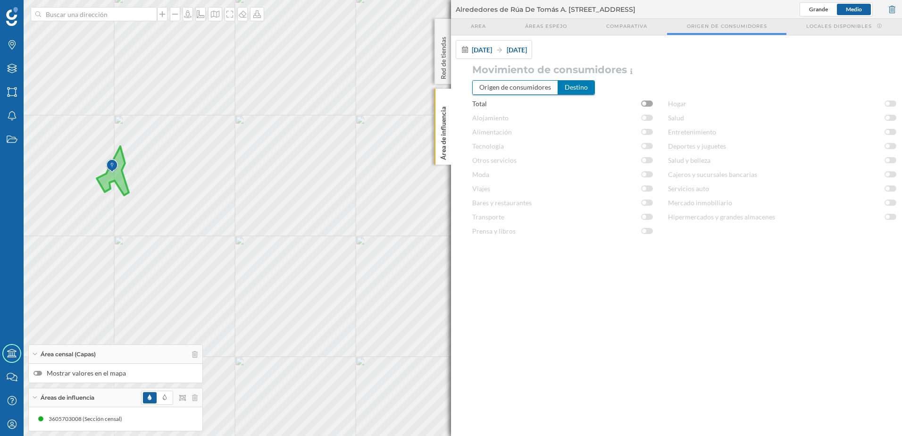
click at [648, 102] on div at bounding box center [647, 104] width 12 height 6
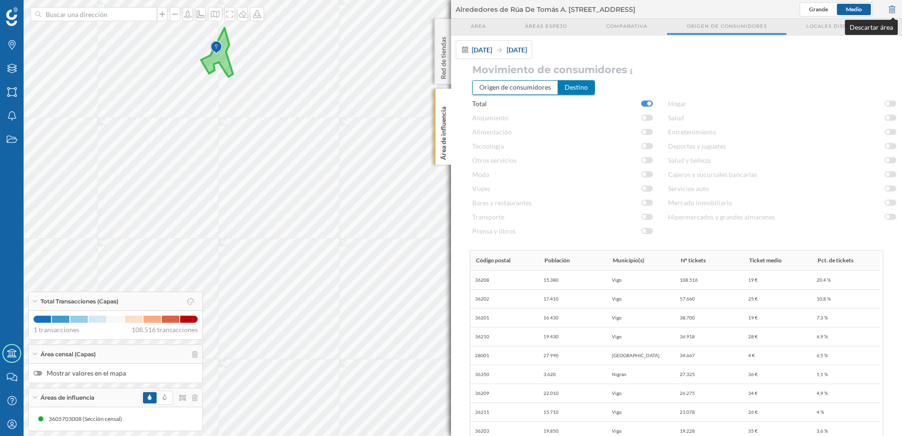
click at [894, 9] on div at bounding box center [892, 9] width 10 height 14
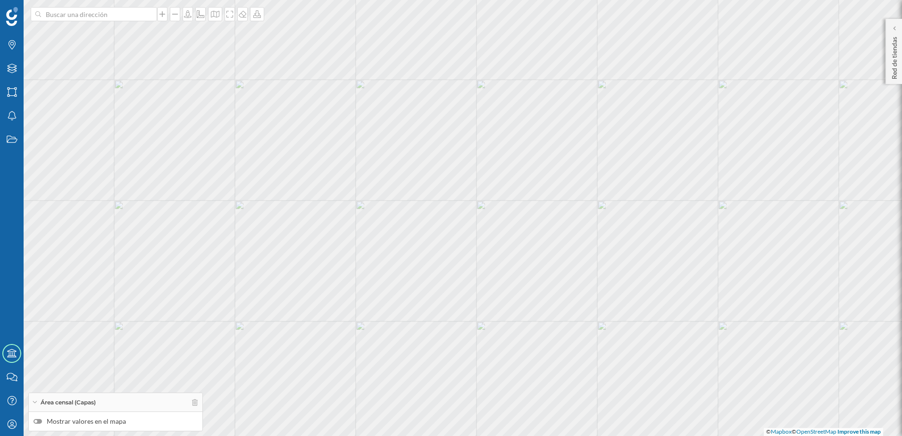
drag, startPoint x: 241, startPoint y: 195, endPoint x: 379, endPoint y: 282, distance: 162.9
click at [379, 282] on div "© Mapbox © OpenStreetMap Improve this map" at bounding box center [451, 218] width 902 height 436
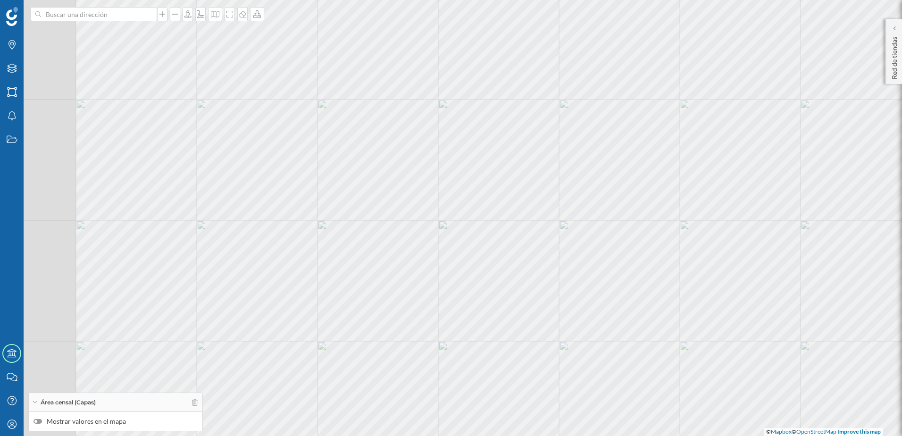
drag, startPoint x: 366, startPoint y: 215, endPoint x: 480, endPoint y: 226, distance: 114.2
click at [480, 226] on div "© Mapbox © OpenStreetMap Improve this map" at bounding box center [451, 218] width 902 height 436
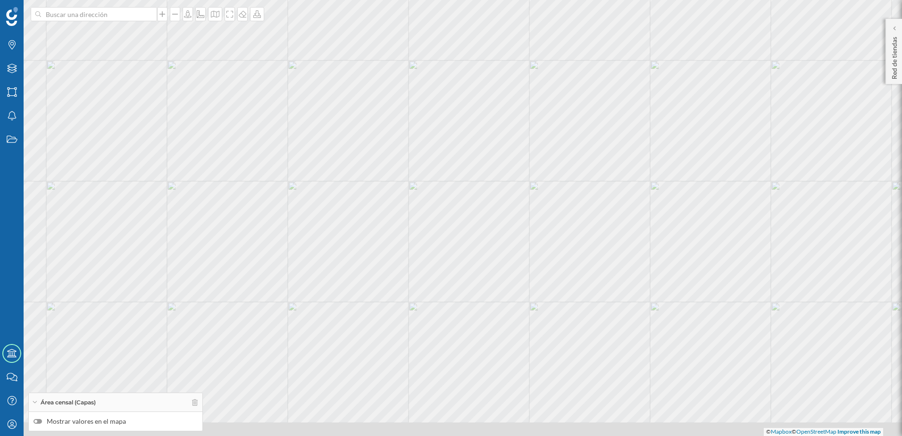
drag, startPoint x: 454, startPoint y: 255, endPoint x: 424, endPoint y: 213, distance: 51.3
click at [424, 213] on div "© Mapbox © OpenStreetMap Improve this map" at bounding box center [451, 218] width 902 height 436
drag, startPoint x: 420, startPoint y: 216, endPoint x: 404, endPoint y: 197, distance: 24.8
click at [404, 197] on div "© Mapbox © OpenStreetMap Improve this map" at bounding box center [451, 218] width 902 height 436
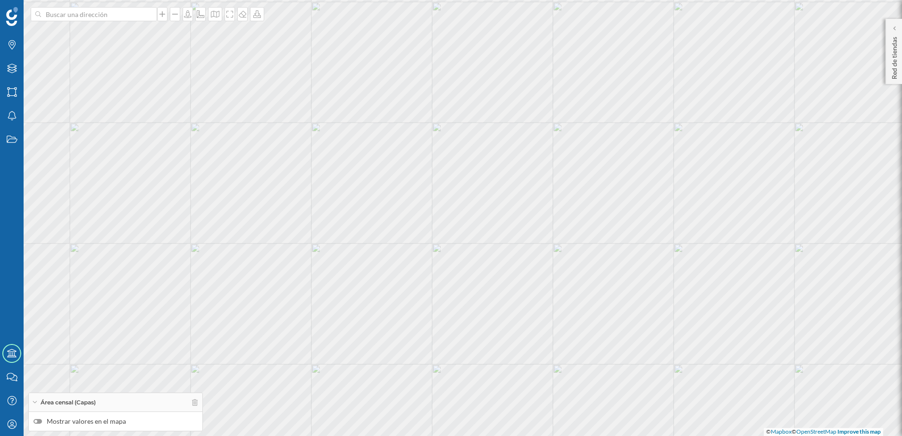
drag, startPoint x: 369, startPoint y: 281, endPoint x: 409, endPoint y: 242, distance: 56.1
click at [409, 242] on div "© Mapbox © OpenStreetMap Improve this map" at bounding box center [451, 218] width 902 height 436
drag, startPoint x: 463, startPoint y: 169, endPoint x: 491, endPoint y: 140, distance: 39.7
click at [491, 140] on div "© Mapbox © OpenStreetMap Improve this map" at bounding box center [451, 218] width 902 height 436
drag, startPoint x: 478, startPoint y: 142, endPoint x: 490, endPoint y: 170, distance: 30.5
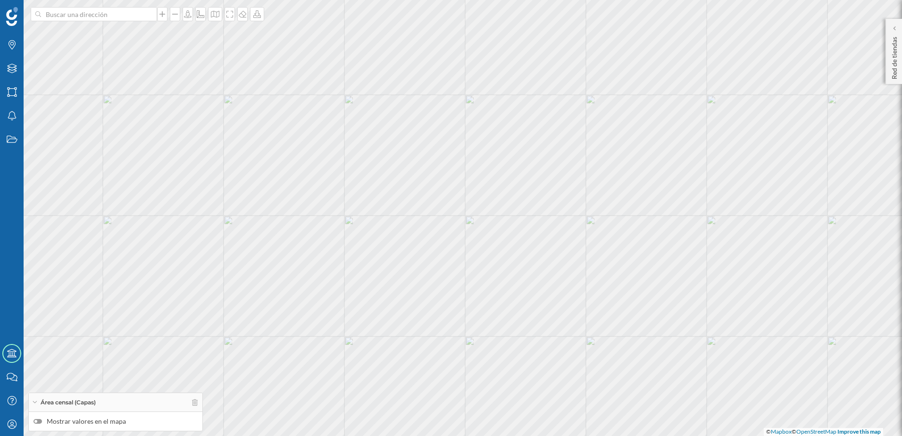
click at [490, 170] on div "© Mapbox © OpenStreetMap Improve this map" at bounding box center [451, 218] width 902 height 436
drag, startPoint x: 506, startPoint y: 114, endPoint x: 486, endPoint y: 171, distance: 60.4
click at [486, 171] on div "© Mapbox © OpenStreetMap Improve this map" at bounding box center [451, 218] width 902 height 436
drag, startPoint x: 470, startPoint y: 163, endPoint x: 429, endPoint y: 212, distance: 64.3
click at [429, 212] on div "© Mapbox © OpenStreetMap Improve this map" at bounding box center [451, 218] width 902 height 436
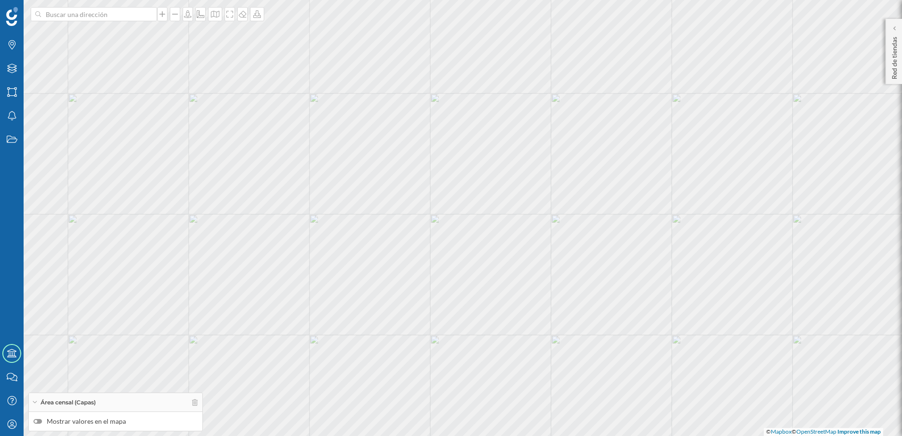
drag, startPoint x: 408, startPoint y: 232, endPoint x: 432, endPoint y: 202, distance: 38.0
click at [432, 202] on div "© Mapbox © OpenStreetMap Improve this map" at bounding box center [451, 218] width 902 height 436
drag, startPoint x: 404, startPoint y: 249, endPoint x: 439, endPoint y: 220, distance: 45.9
click at [439, 220] on div "© Mapbox © OpenStreetMap Improve this map" at bounding box center [451, 218] width 902 height 436
drag, startPoint x: 490, startPoint y: 220, endPoint x: 512, endPoint y: 174, distance: 51.5
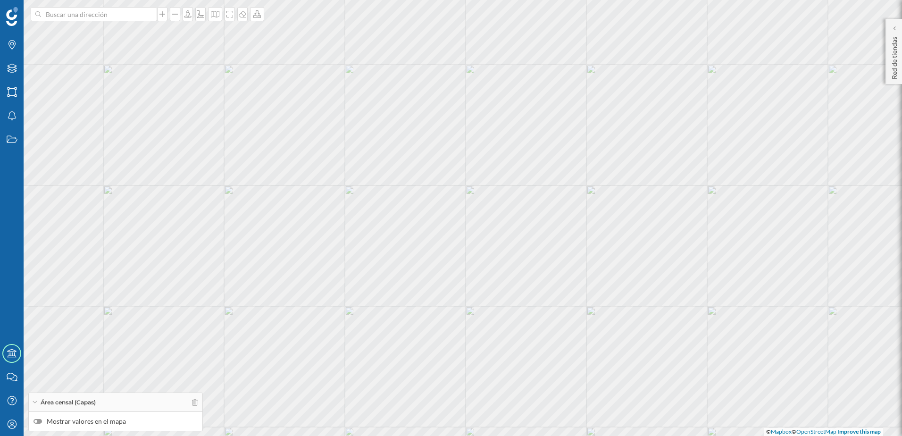
click at [512, 174] on div "© Mapbox © OpenStreetMap Improve this map" at bounding box center [451, 218] width 902 height 436
